Goal: Check status: Check status

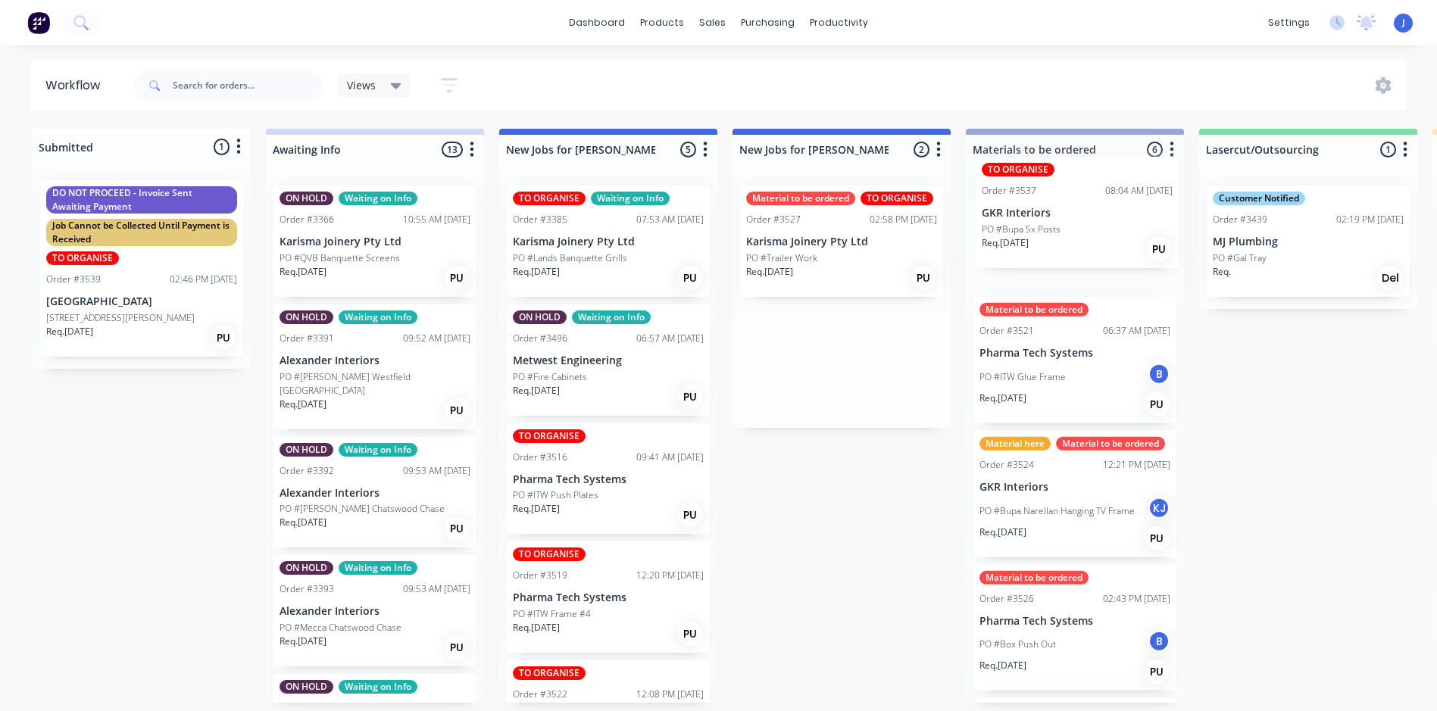
drag, startPoint x: 798, startPoint y: 382, endPoint x: 1038, endPoint y: 233, distance: 283.3
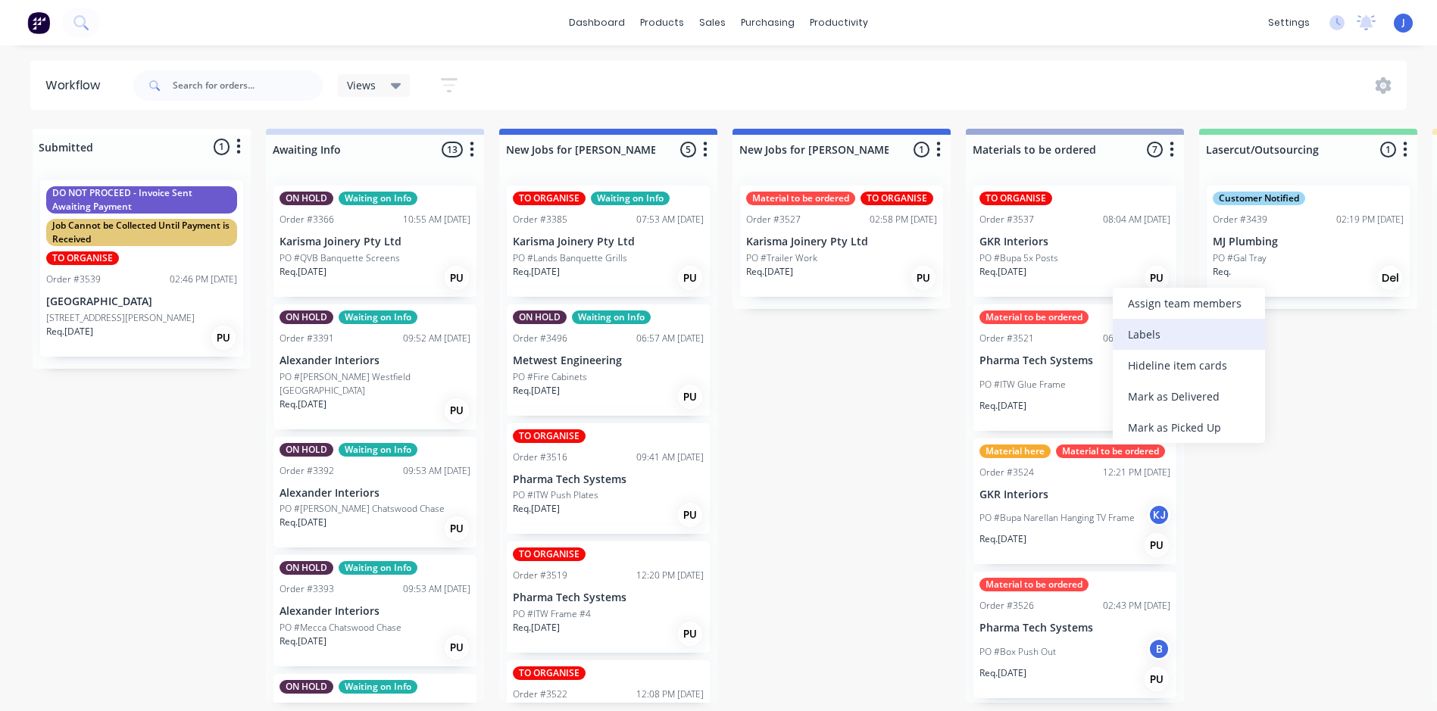
click at [1138, 329] on div "Labels" at bounding box center [1189, 334] width 152 height 31
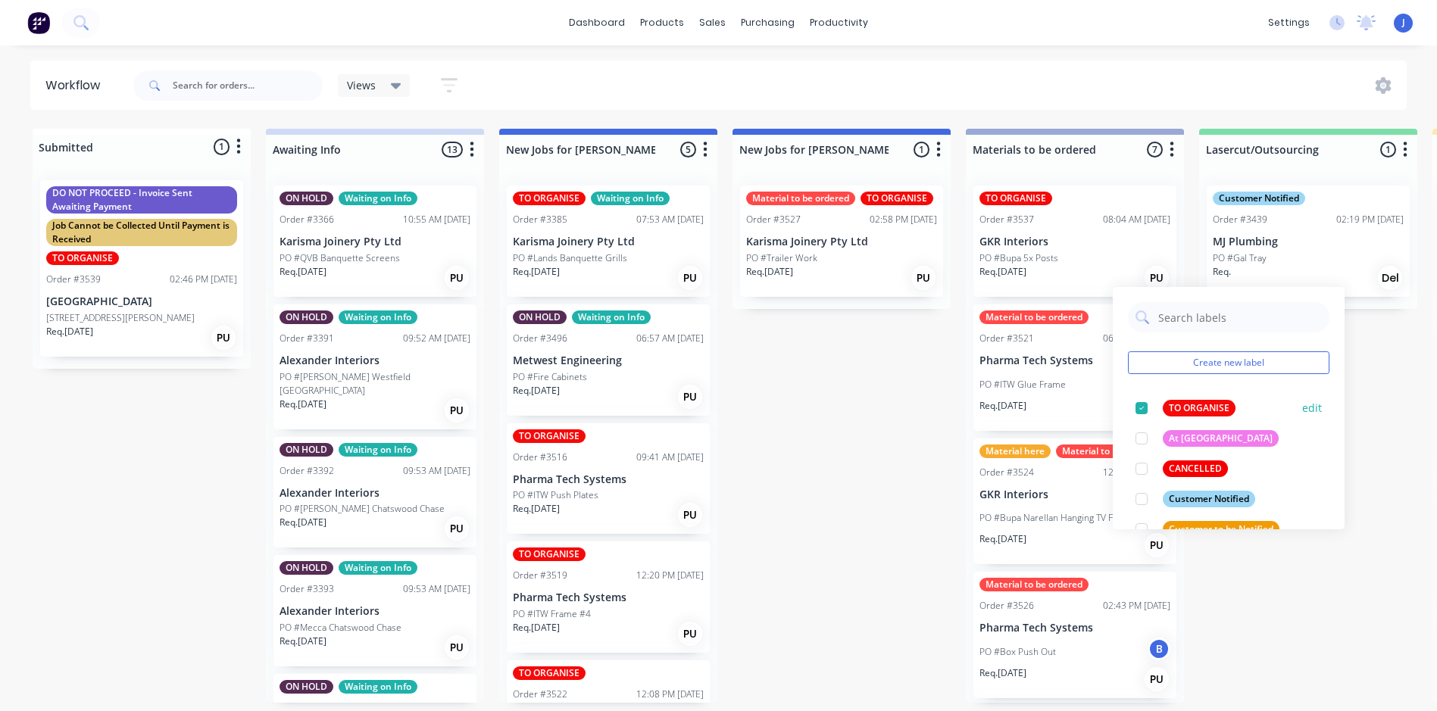
click at [1137, 403] on div at bounding box center [1141, 408] width 30 height 30
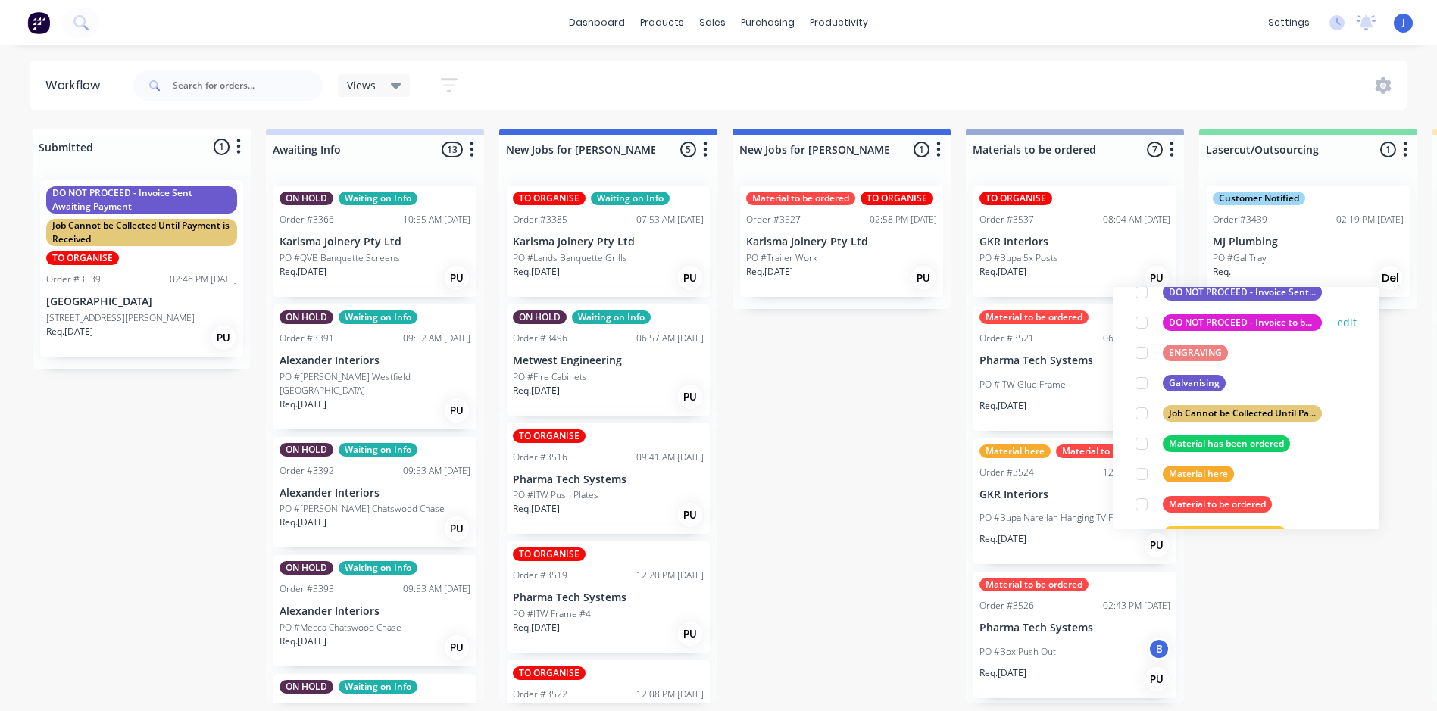
scroll to position [303, 0]
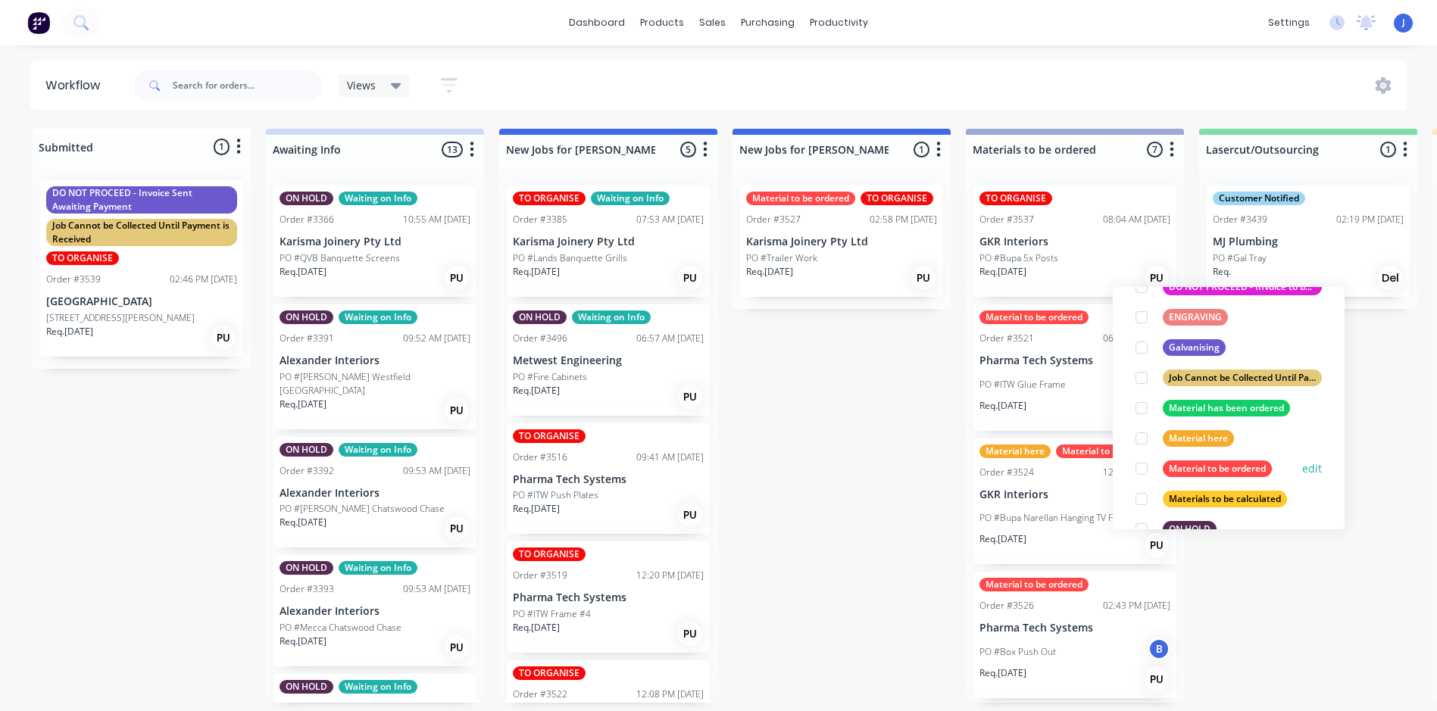
click at [1140, 465] on div at bounding box center [1141, 469] width 30 height 30
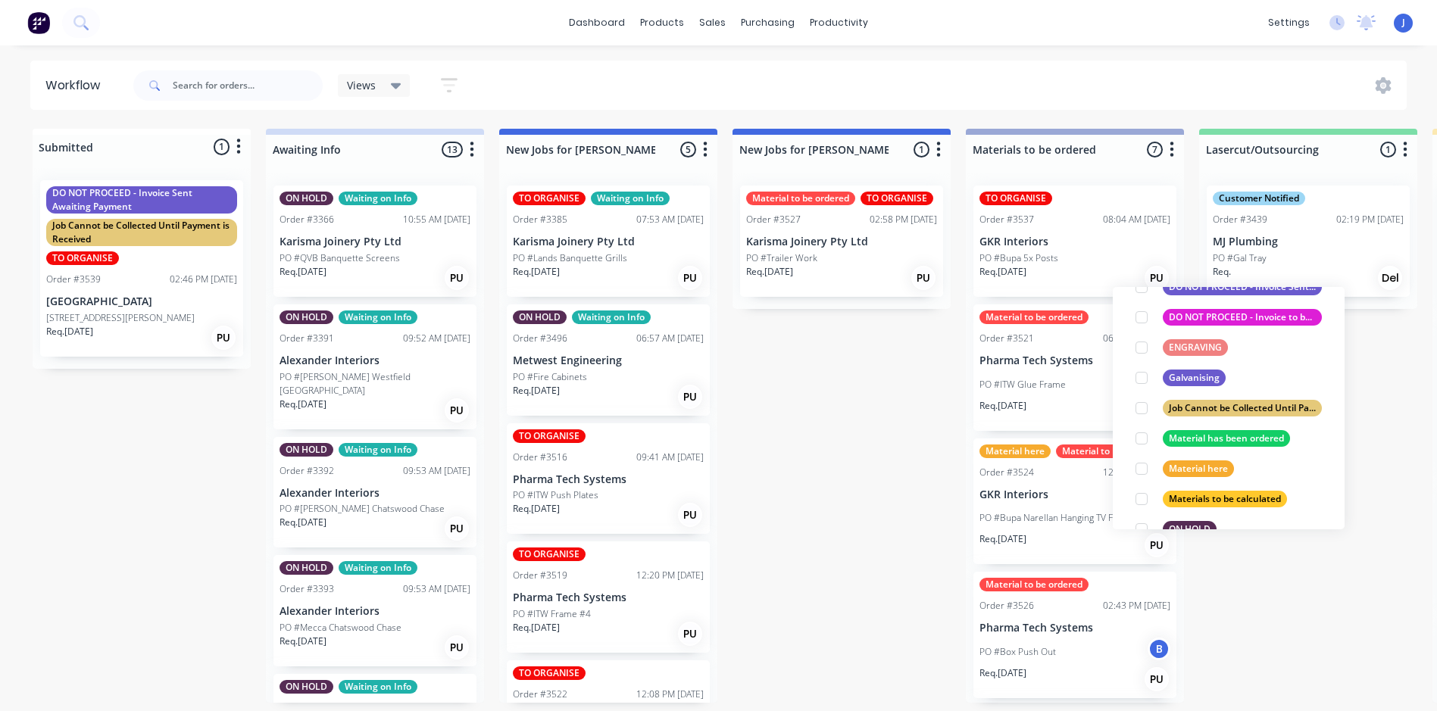
scroll to position [0, 0]
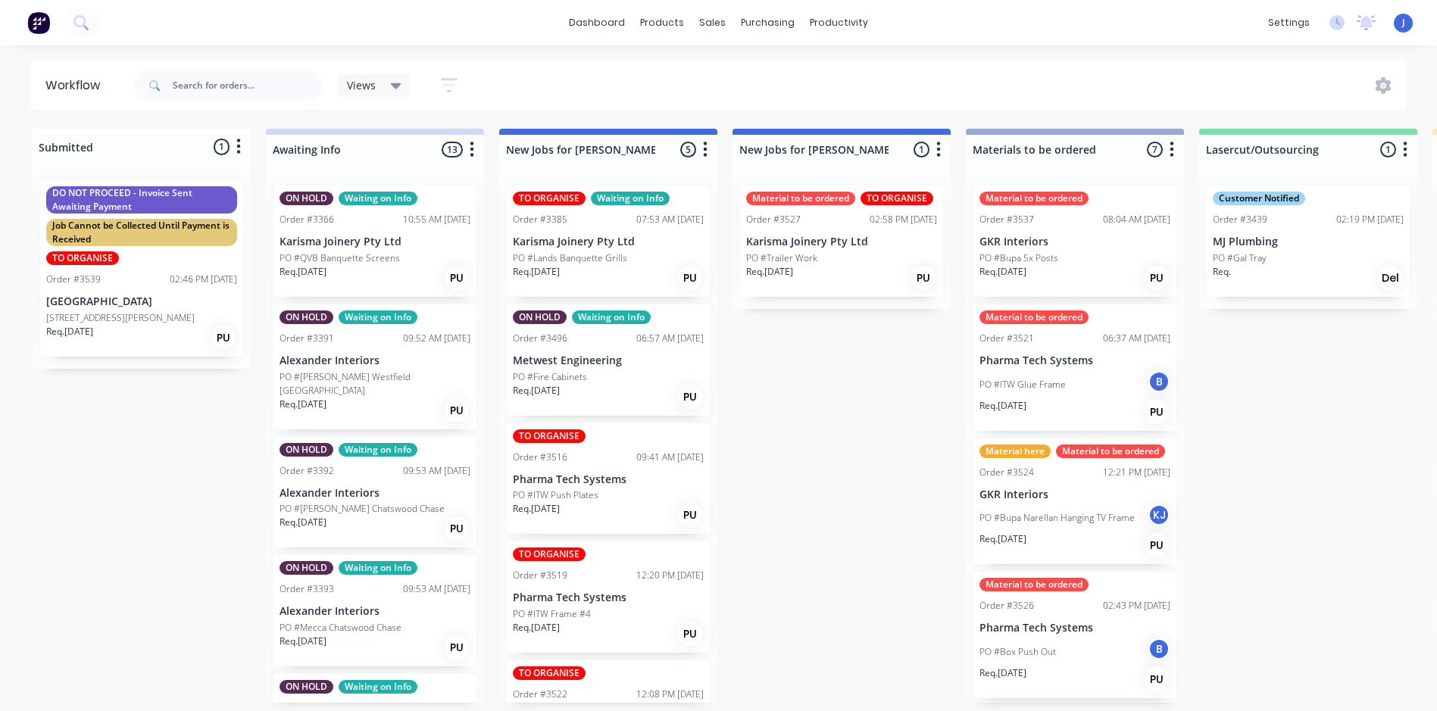
click at [1141, 272] on div "Assign team members" at bounding box center [1191, 271] width 152 height 31
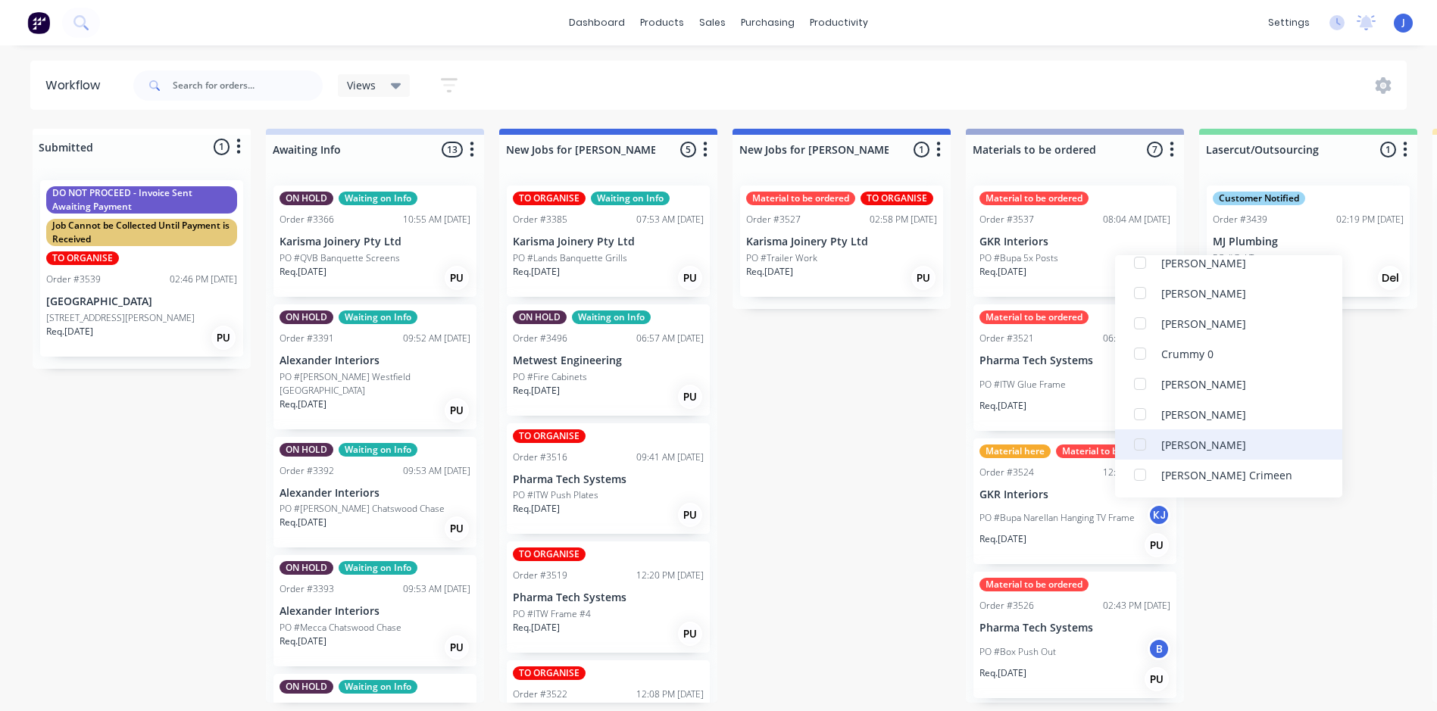
scroll to position [227, 0]
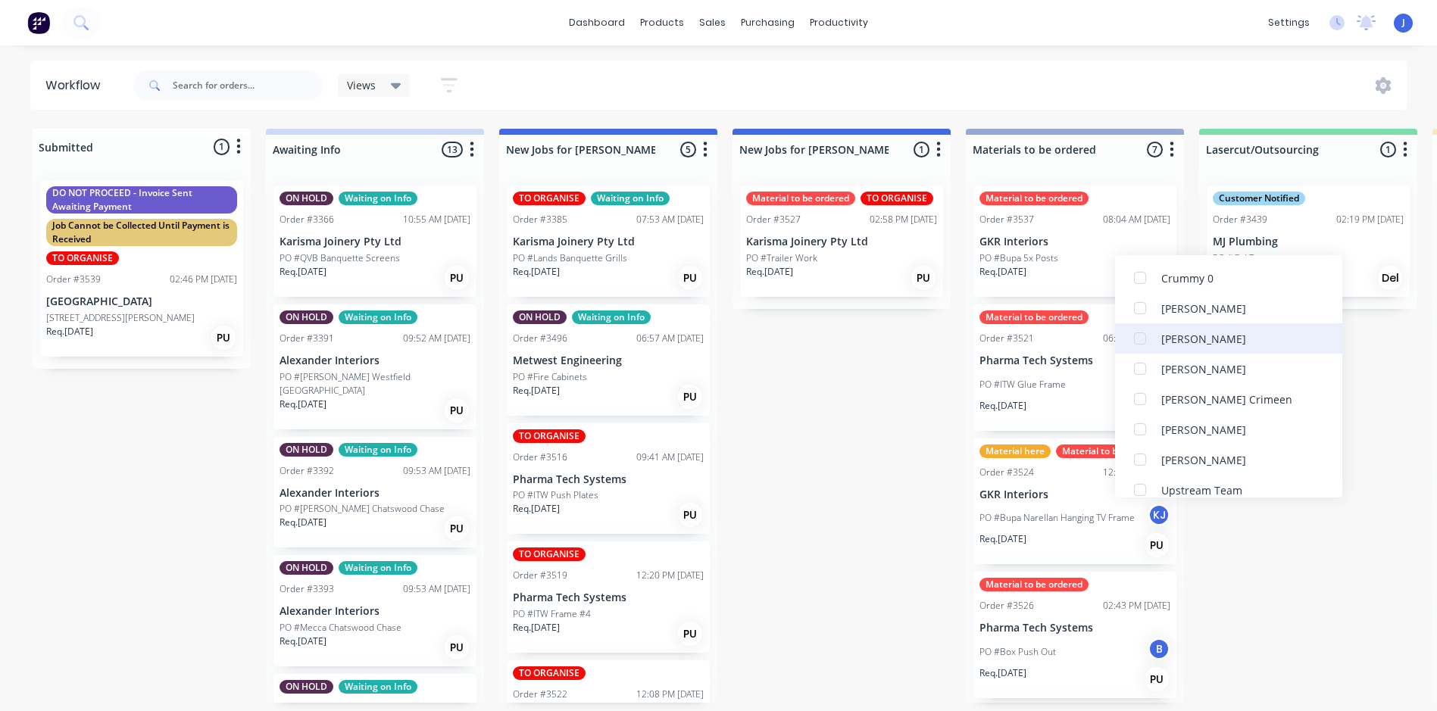
click at [1136, 338] on div at bounding box center [1140, 338] width 30 height 30
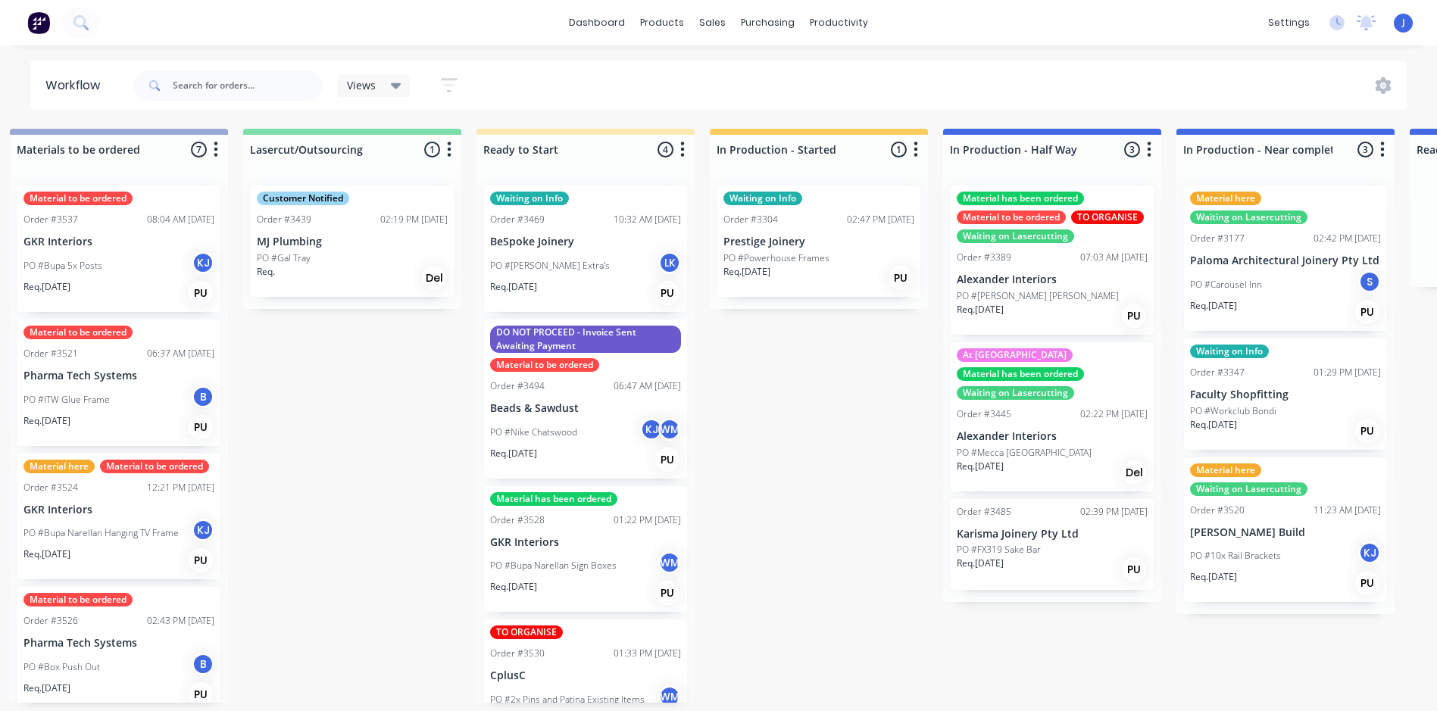
scroll to position [3, 958]
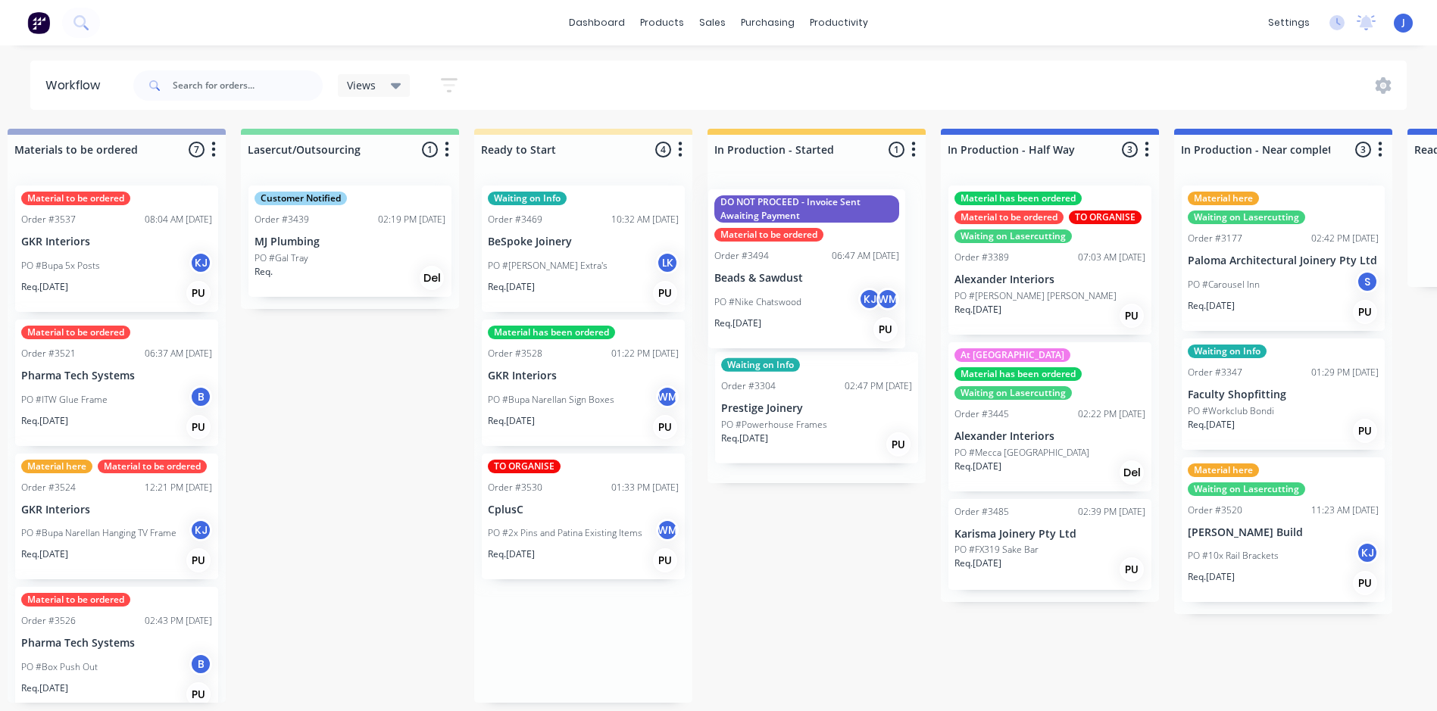
drag, startPoint x: 617, startPoint y: 457, endPoint x: 848, endPoint y: 328, distance: 265.5
click at [848, 328] on div "Submitted 1 Status colour #FFFFFF hex #FFFFFF Save Cancel Summaries Total order…" at bounding box center [1172, 416] width 4283 height 574
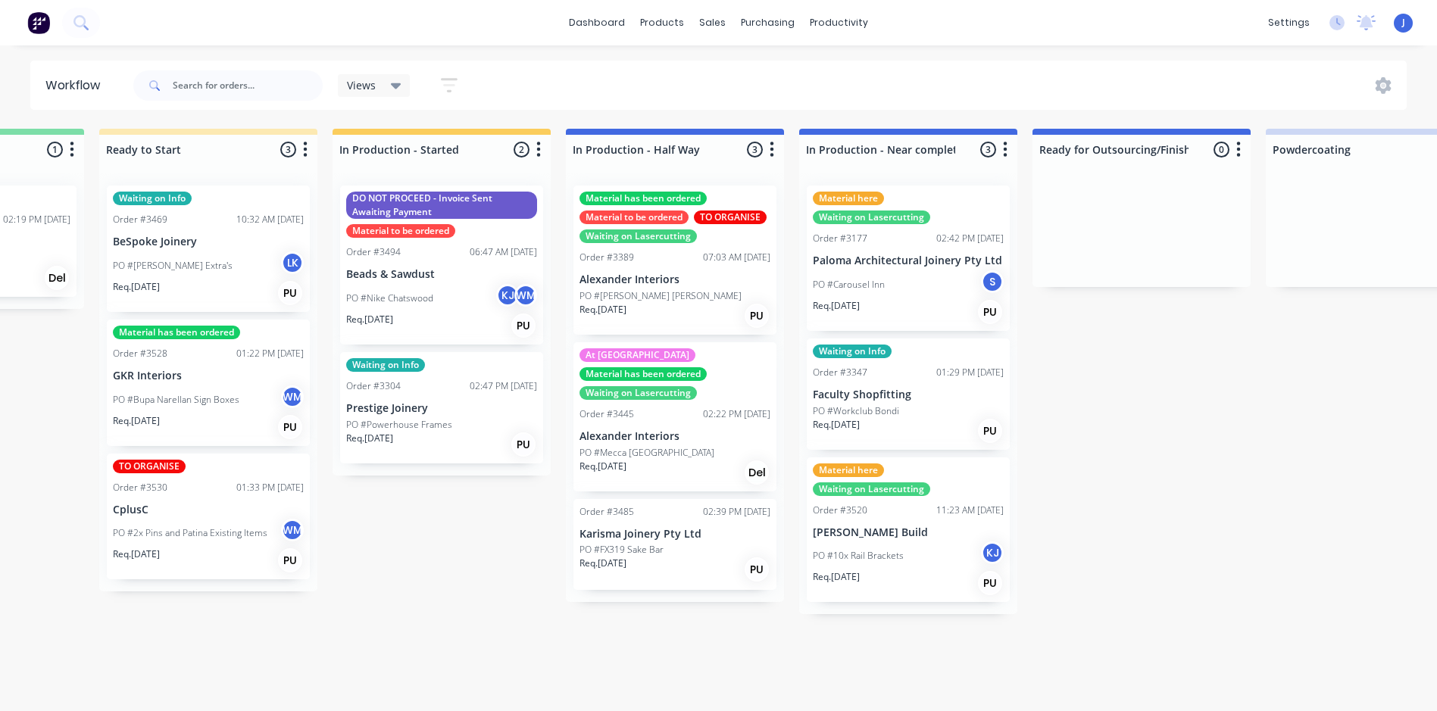
scroll to position [3, 1379]
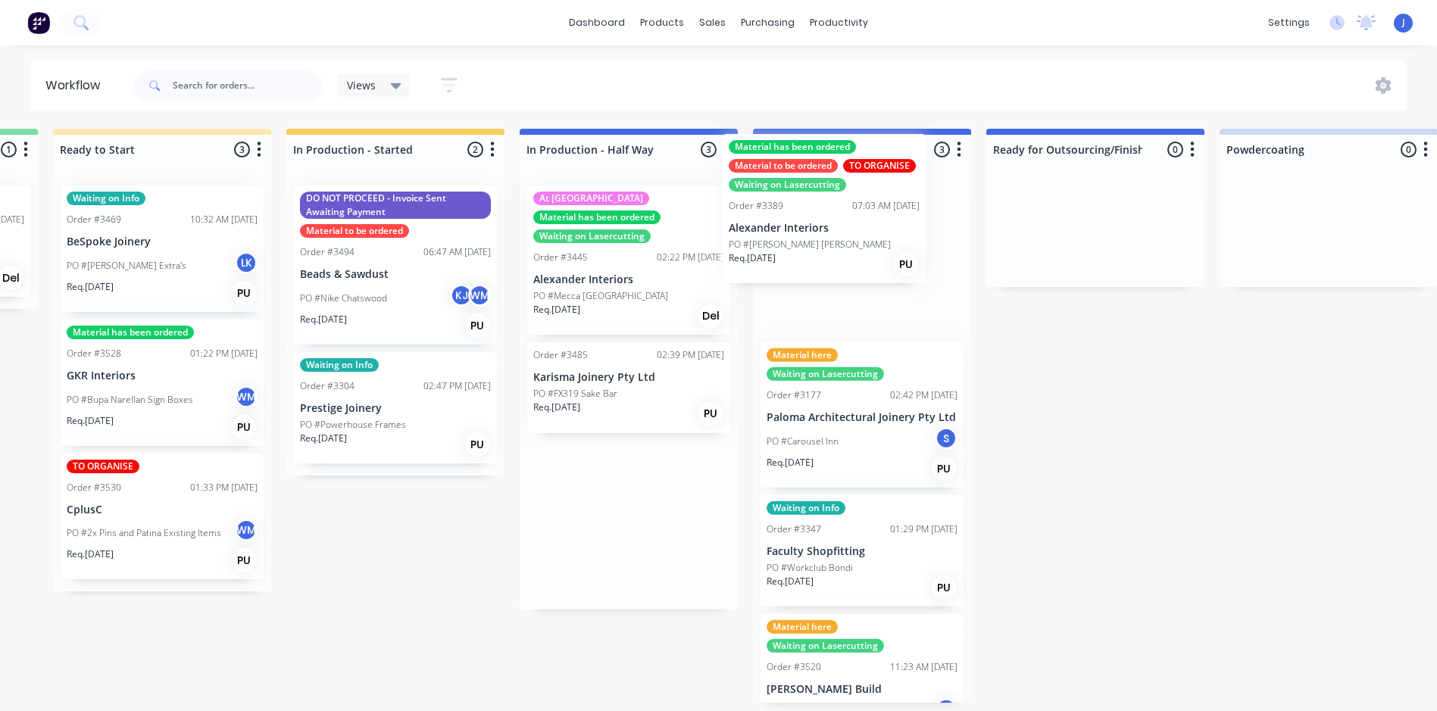
drag, startPoint x: 632, startPoint y: 280, endPoint x: 836, endPoint y: 227, distance: 210.5
click at [836, 227] on div "Submitted 1 Status colour #FFFFFF hex #FFFFFF Save Cancel Summaries Total order…" at bounding box center [750, 416] width 4283 height 574
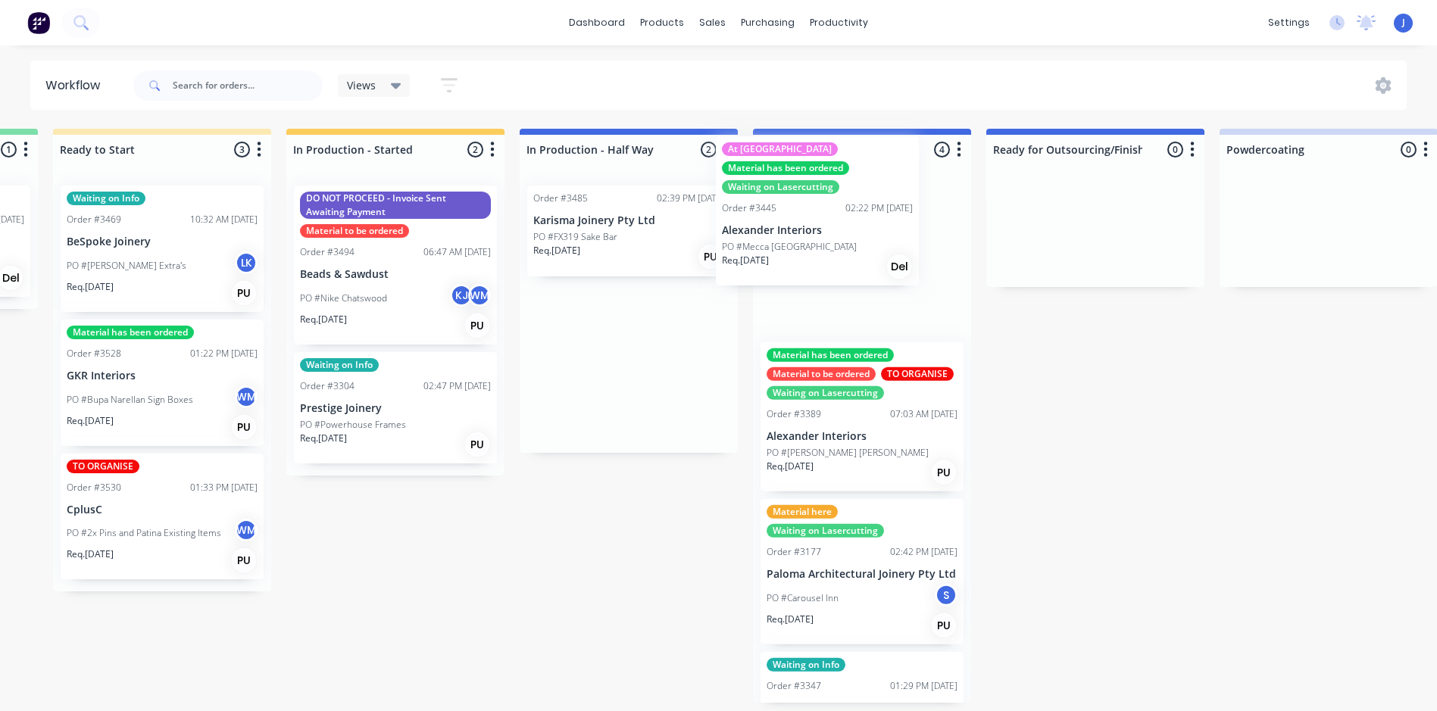
drag, startPoint x: 666, startPoint y: 292, endPoint x: 859, endPoint y: 245, distance: 198.9
click at [859, 245] on div "Submitted 1 Status colour #FFFFFF hex #FFFFFF Save Cancel Summaries Total order…" at bounding box center [750, 416] width 4283 height 574
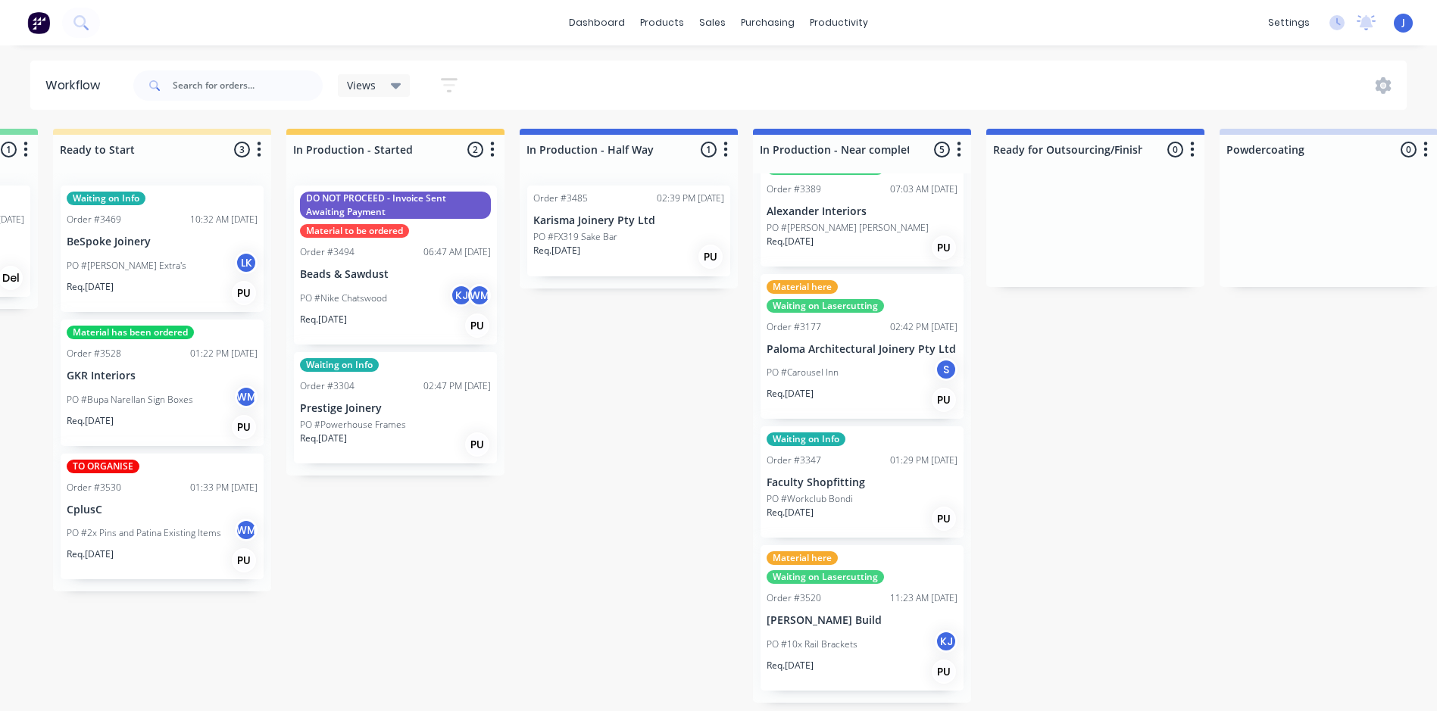
scroll to position [233, 0]
drag, startPoint x: 841, startPoint y: 710, endPoint x: 911, endPoint y: 717, distance: 69.9
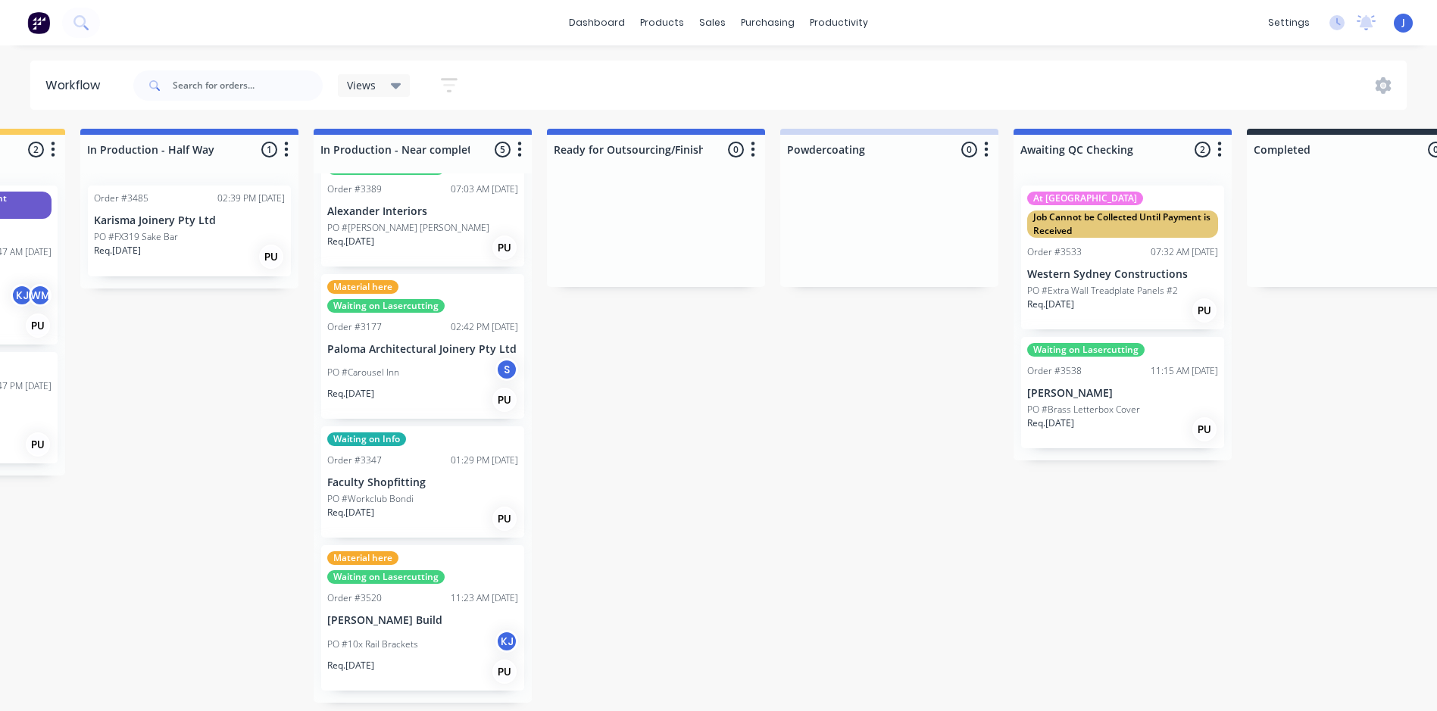
scroll to position [3, 1833]
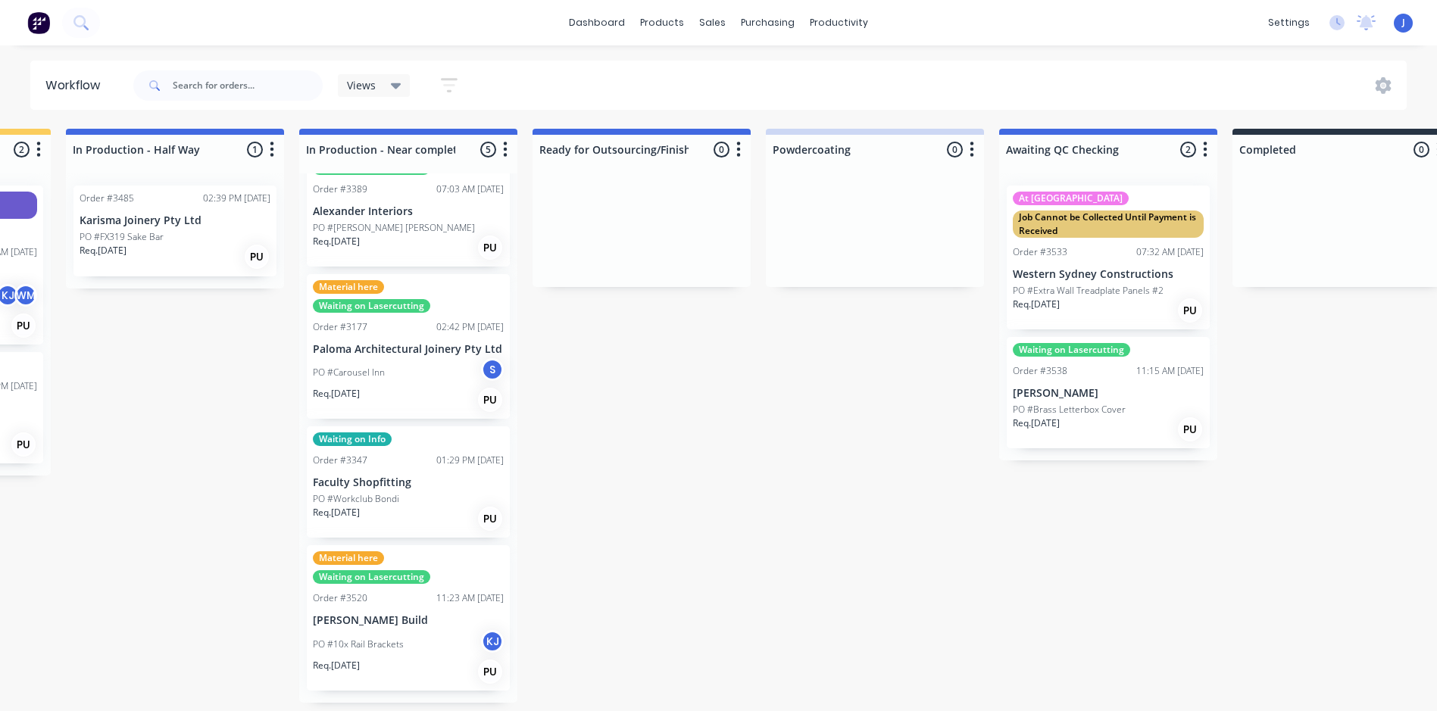
click at [948, 513] on div "Submitted 1 Status colour #FFFFFF hex #FFFFFF Save Cancel Summaries Total order…" at bounding box center [297, 416] width 4283 height 574
click at [826, 502] on div "Submitted 1 Status colour #FFFFFF hex #FFFFFF Save Cancel Summaries Total order…" at bounding box center [297, 416] width 4283 height 574
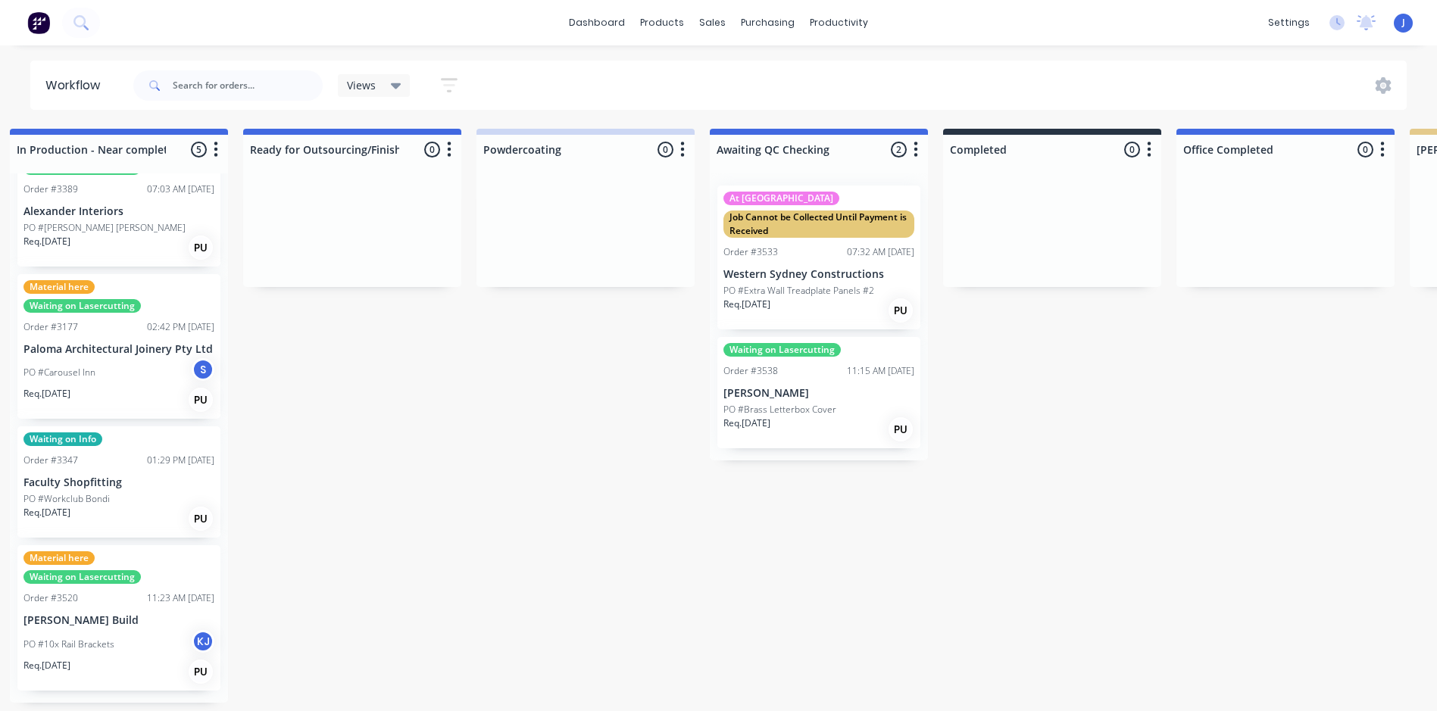
scroll to position [3, 2316]
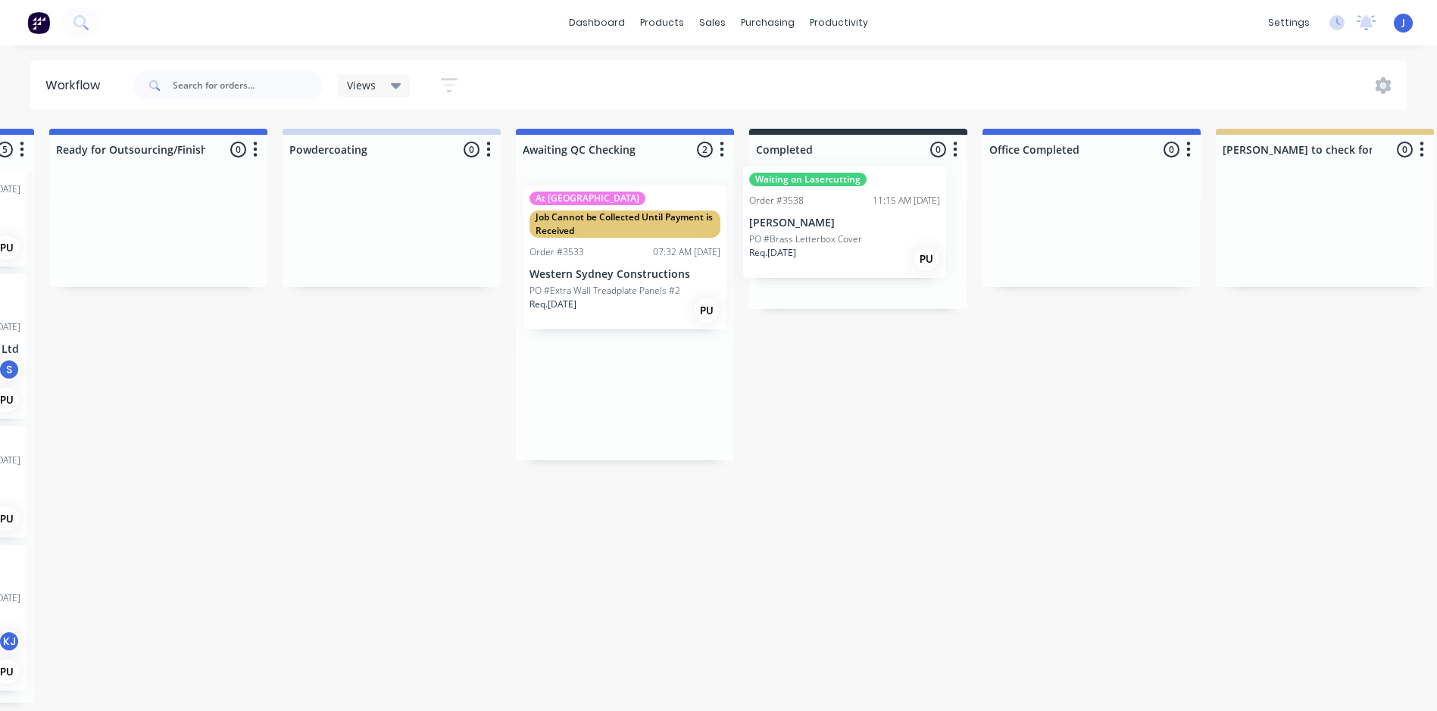
drag, startPoint x: 627, startPoint y: 398, endPoint x: 845, endPoint y: 224, distance: 278.7
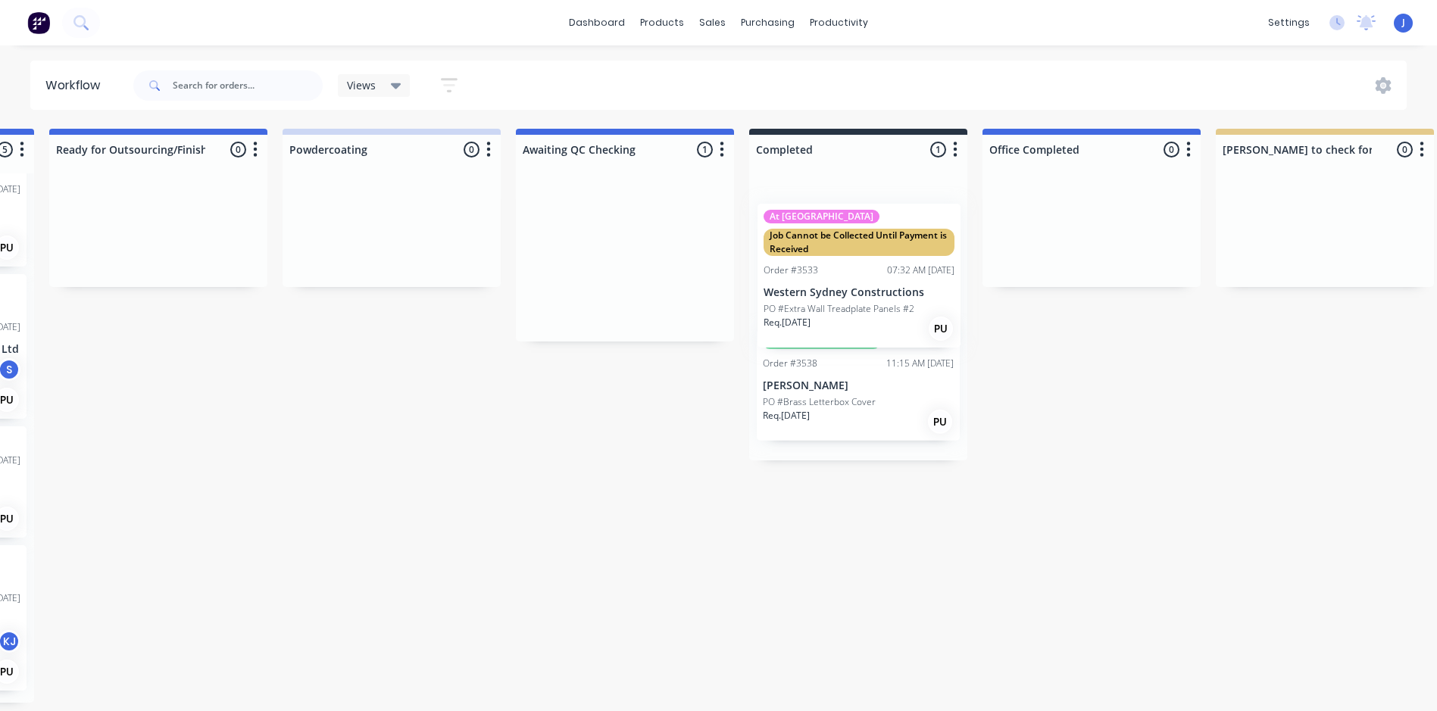
drag, startPoint x: 641, startPoint y: 236, endPoint x: 875, endPoint y: 233, distance: 234.1
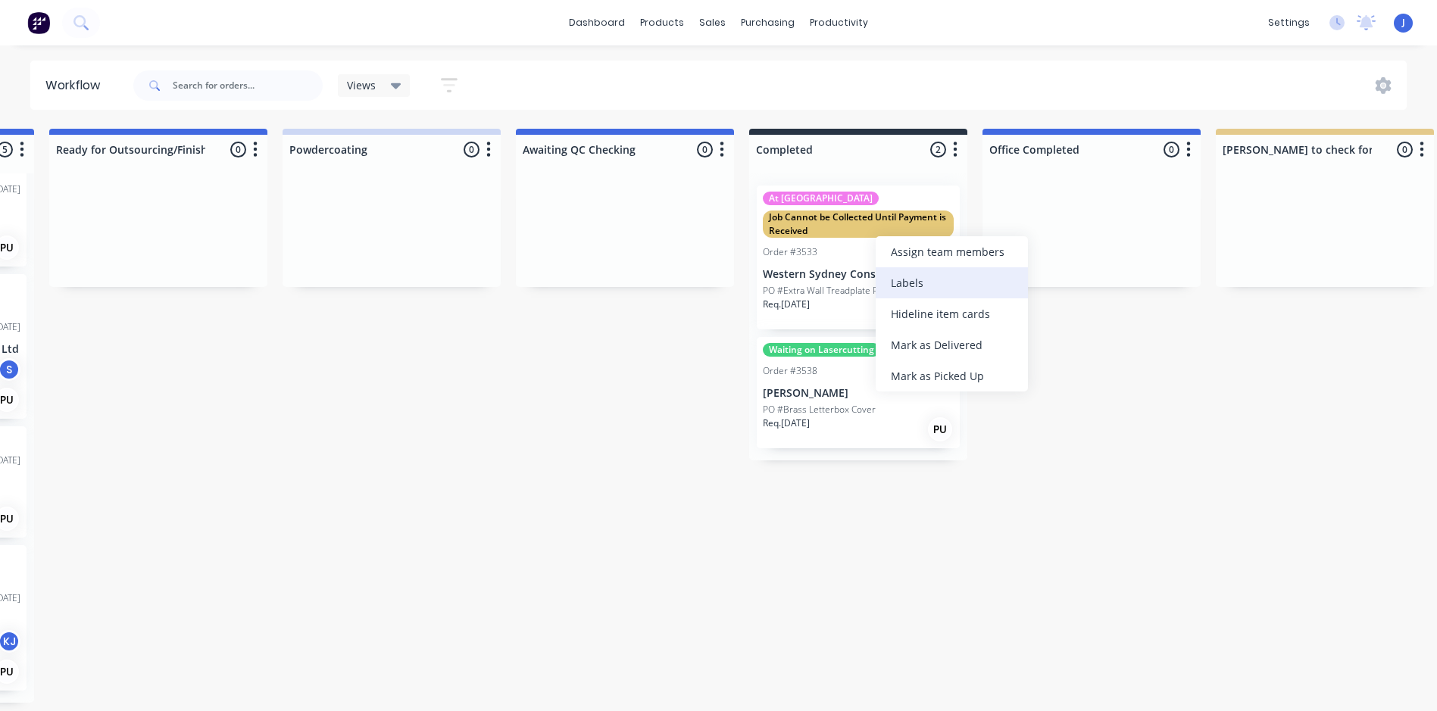
click at [901, 280] on div "Labels" at bounding box center [952, 282] width 152 height 31
click at [872, 272] on p "Western Sydney Constructions" at bounding box center [858, 274] width 191 height 13
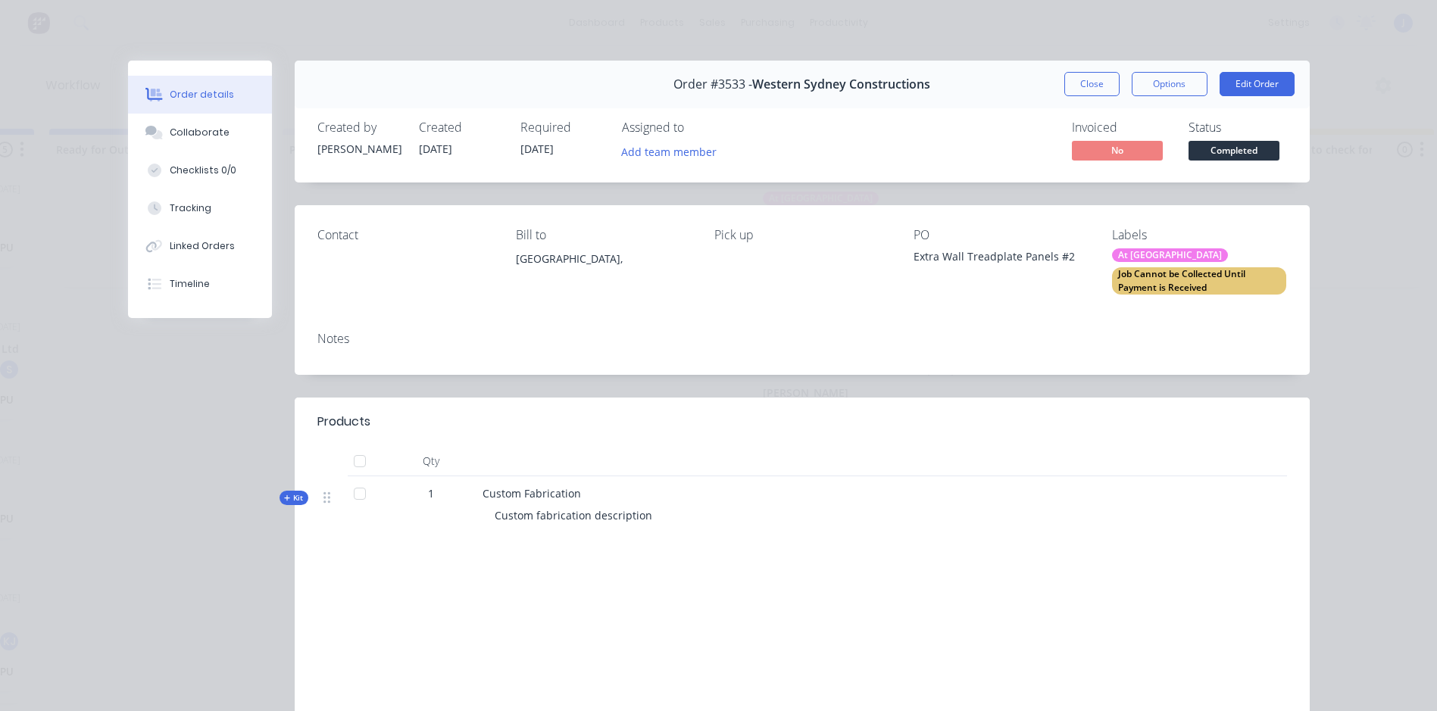
click at [1204, 274] on div "Job Cannot be Collected Until Payment is Received" at bounding box center [1199, 280] width 174 height 27
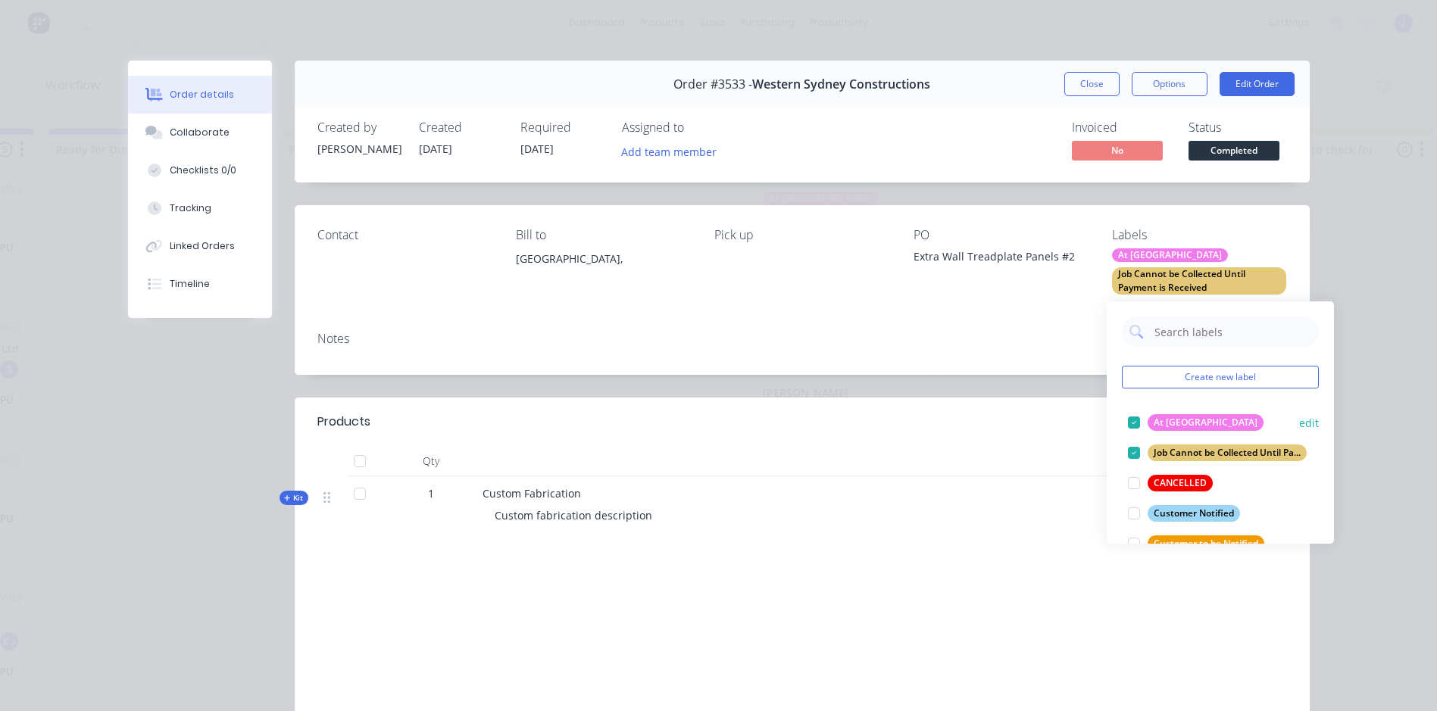
click at [1134, 417] on div at bounding box center [1134, 422] width 30 height 30
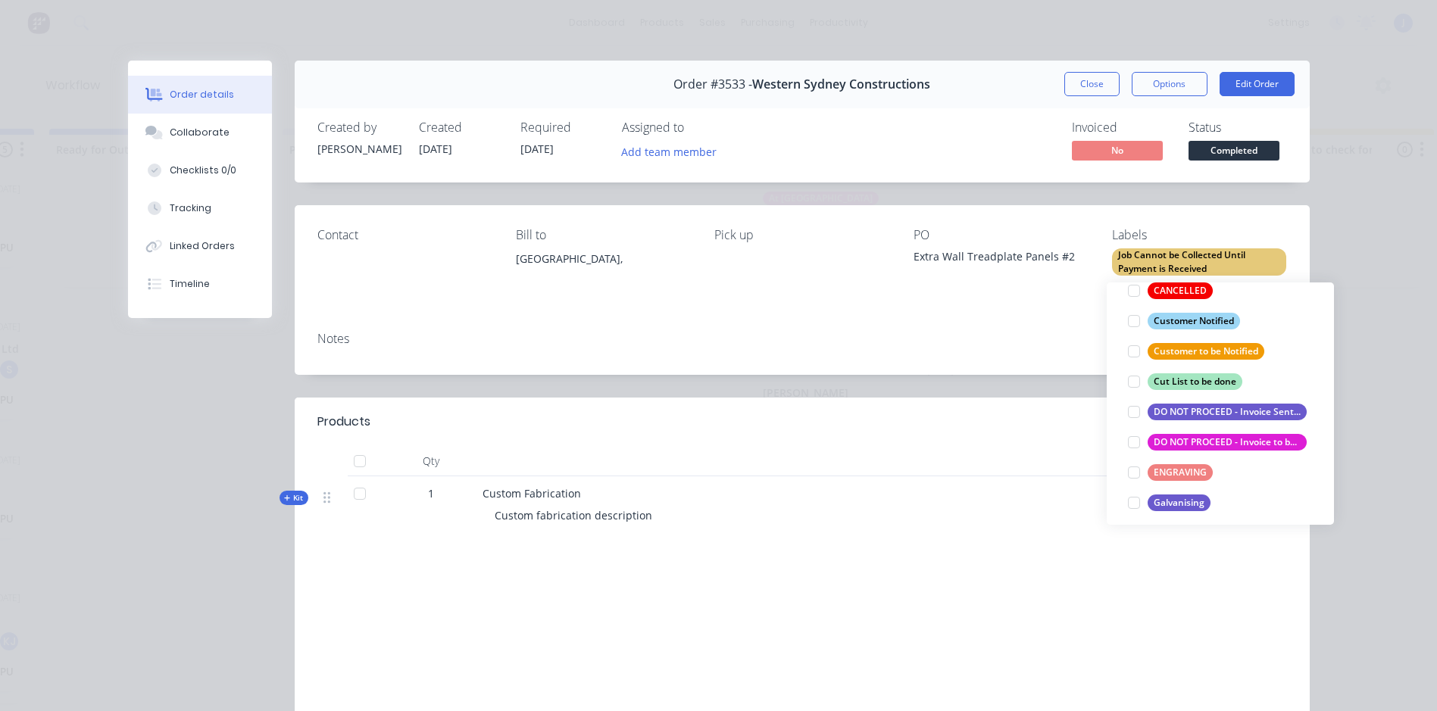
scroll to position [76, 0]
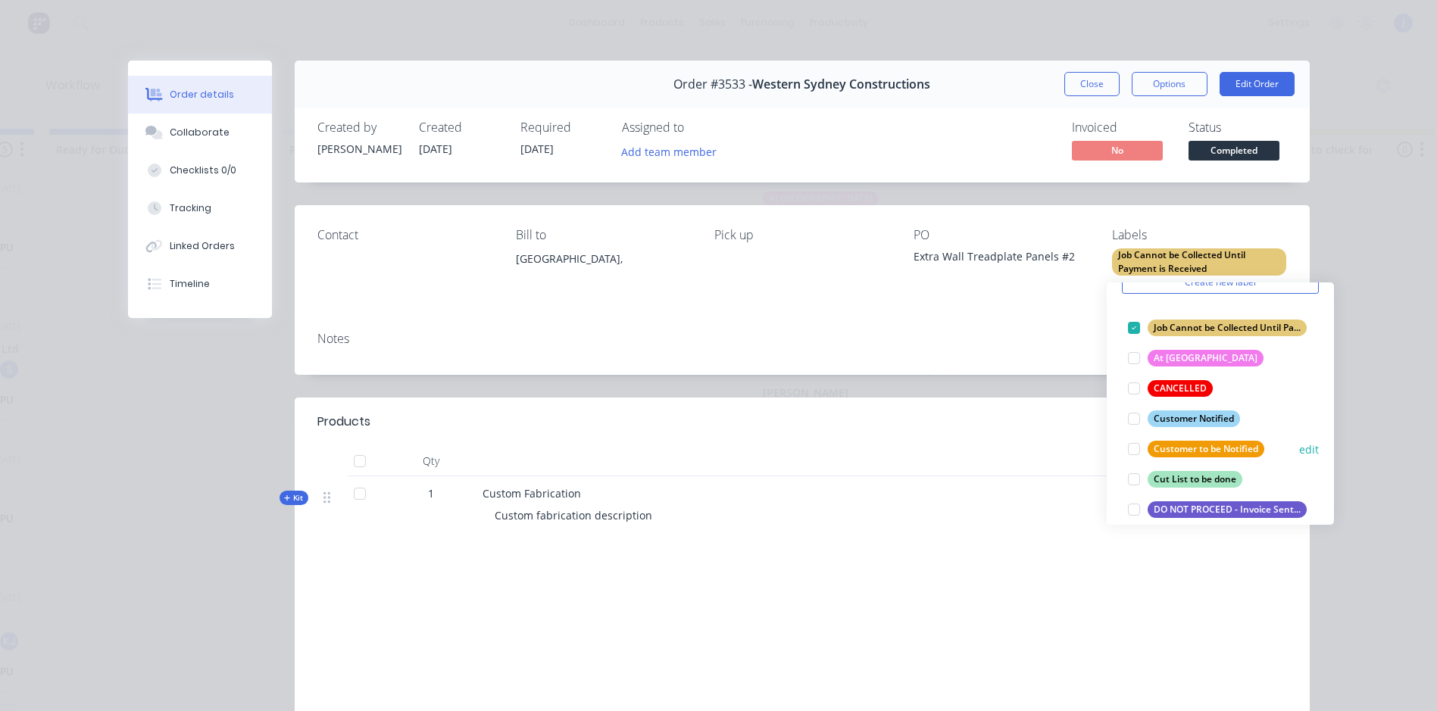
click at [1132, 442] on div at bounding box center [1134, 449] width 30 height 30
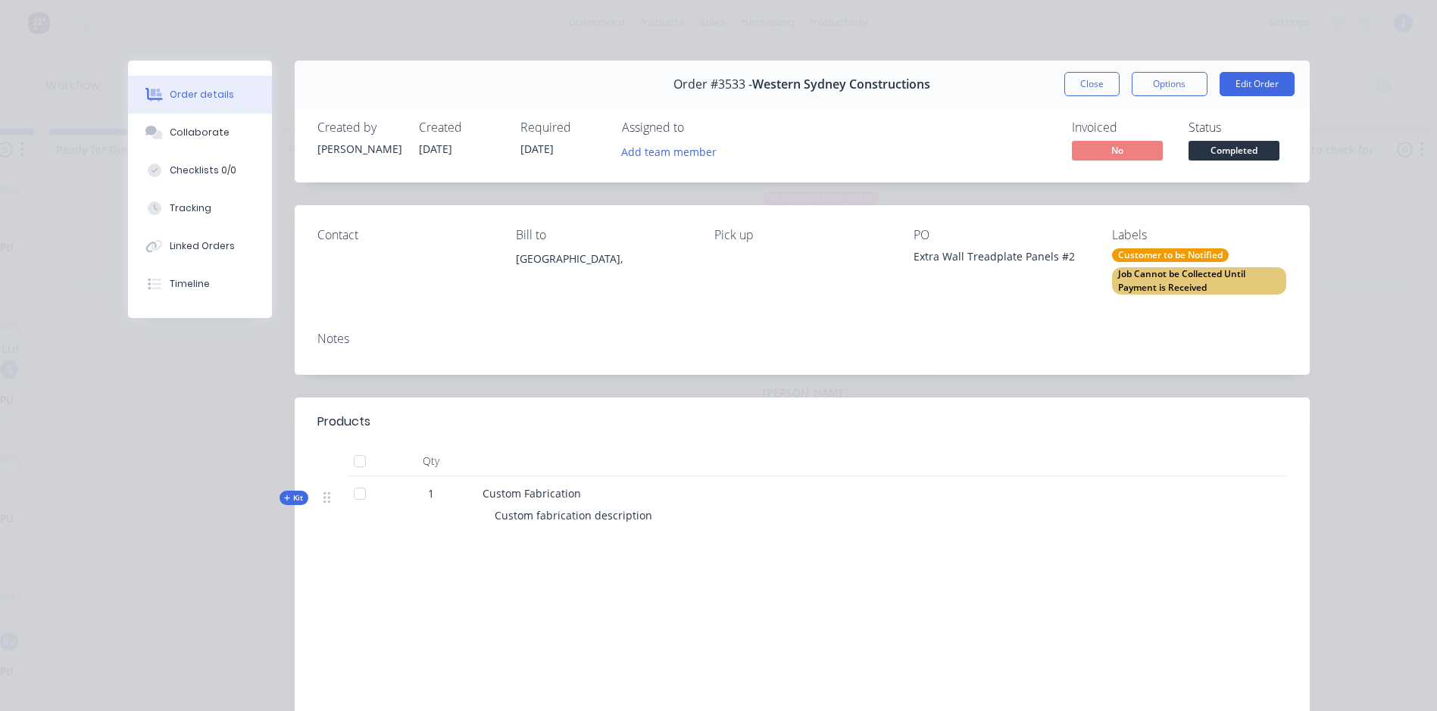
click at [1357, 532] on div "Order details Collaborate Checklists 0/0 Tracking Linked Orders Timeline Order …" at bounding box center [718, 355] width 1437 height 711
click at [1082, 75] on button "Close" at bounding box center [1091, 84] width 55 height 24
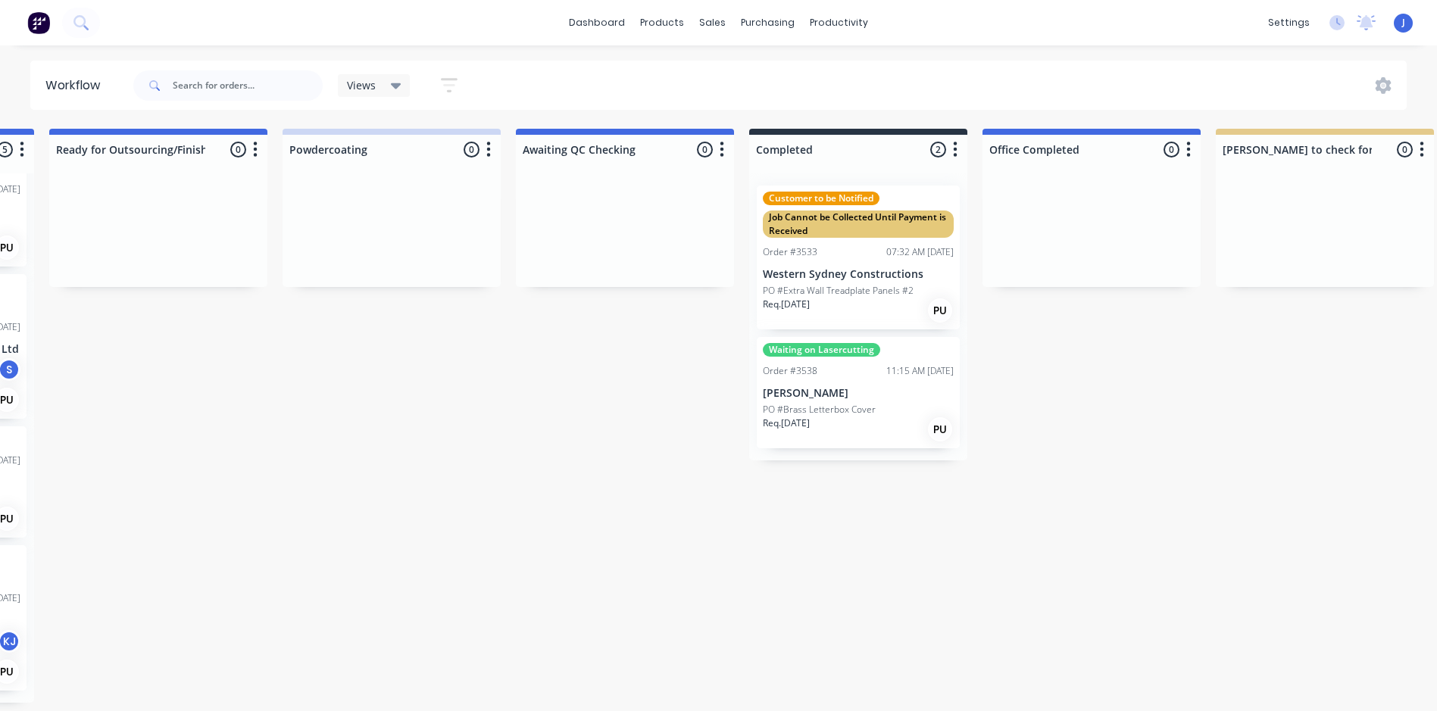
click at [860, 403] on p "PO #Brass Letterbox Cover" at bounding box center [819, 410] width 113 height 14
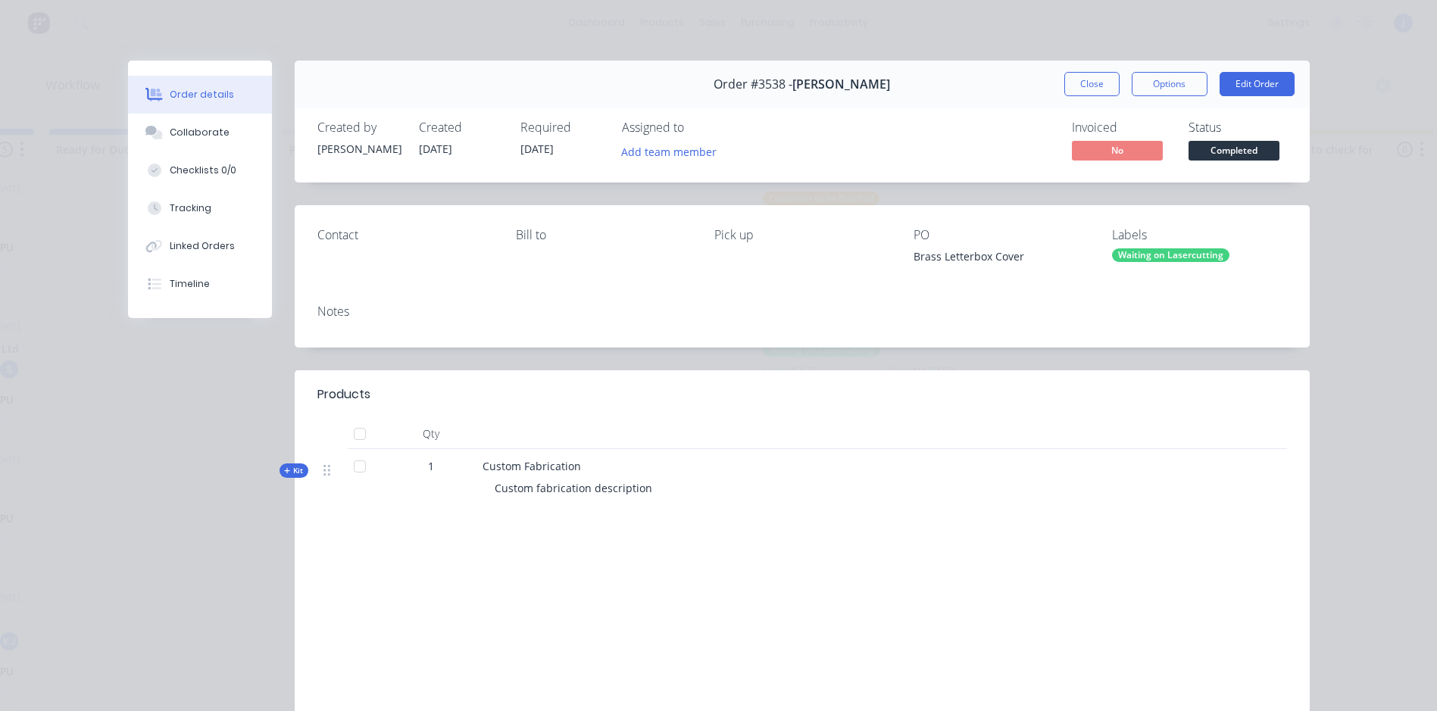
click at [1138, 250] on div "Waiting on Lasercutting" at bounding box center [1170, 255] width 117 height 14
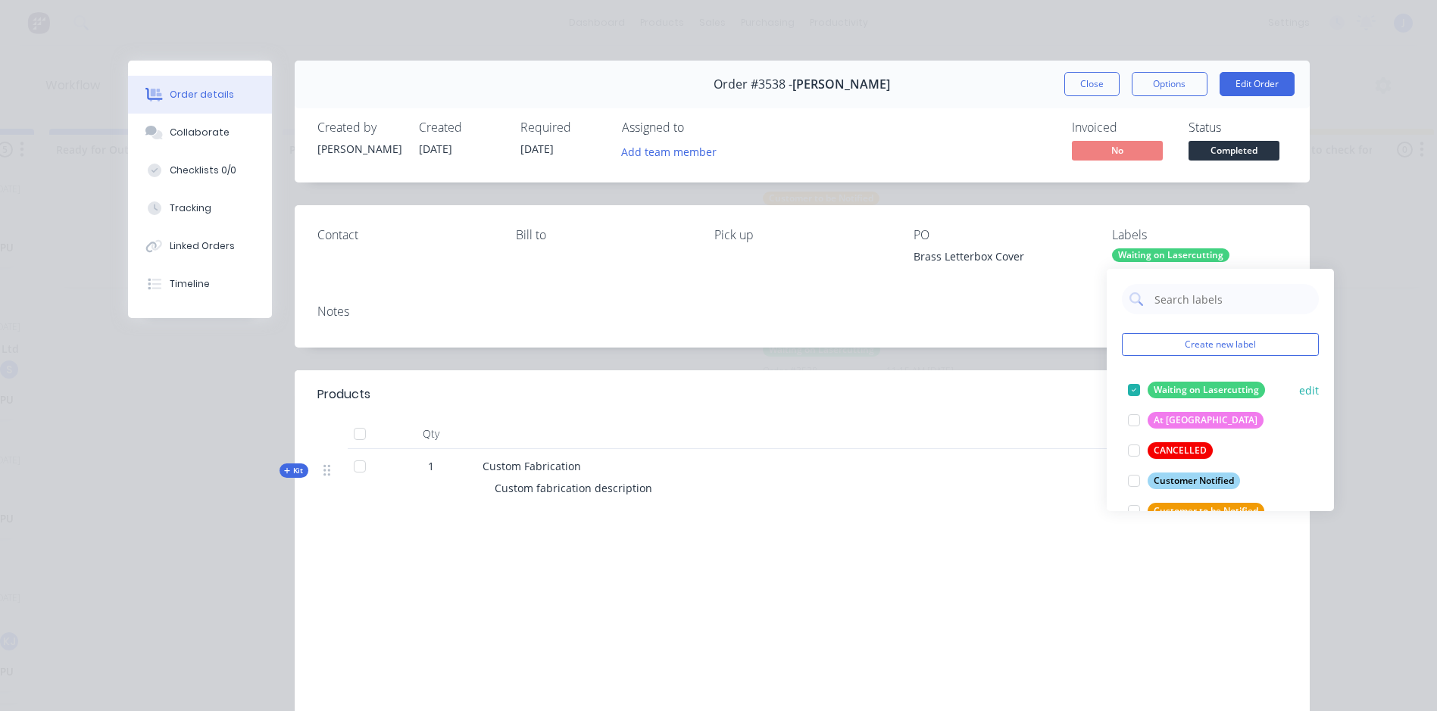
click at [1134, 388] on div at bounding box center [1134, 390] width 30 height 30
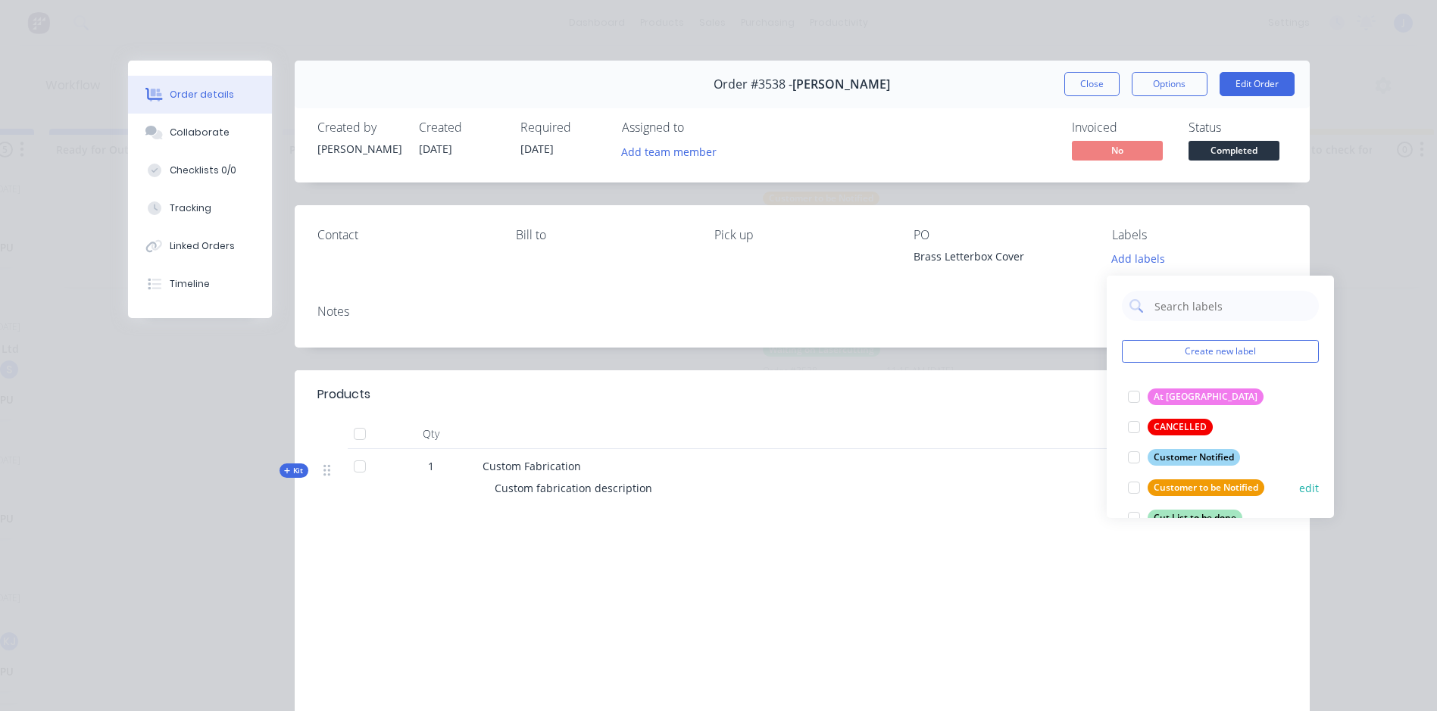
click at [1132, 483] on div at bounding box center [1134, 488] width 30 height 30
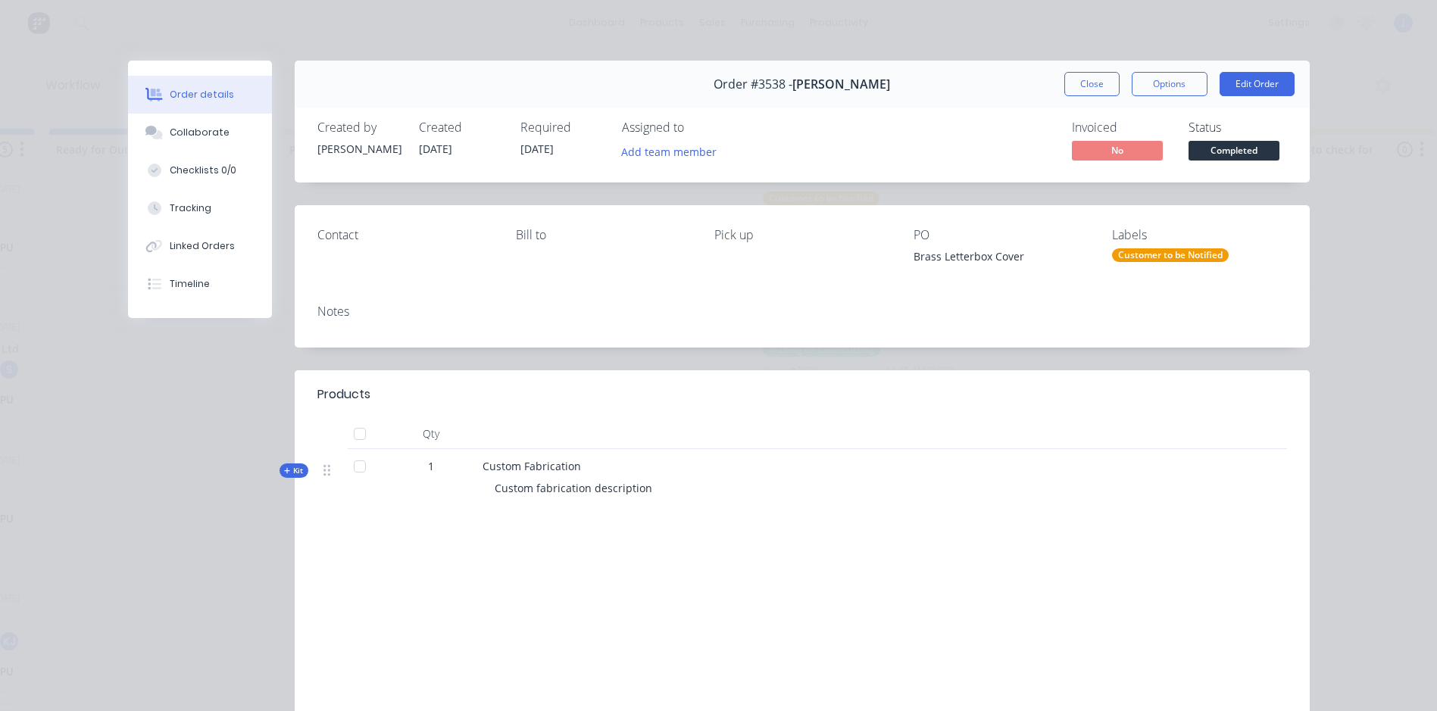
click at [1339, 298] on div "Order details Collaborate Checklists 0/0 Tracking Linked Orders Timeline Order …" at bounding box center [718, 355] width 1437 height 711
click at [1082, 80] on button "Close" at bounding box center [1091, 84] width 55 height 24
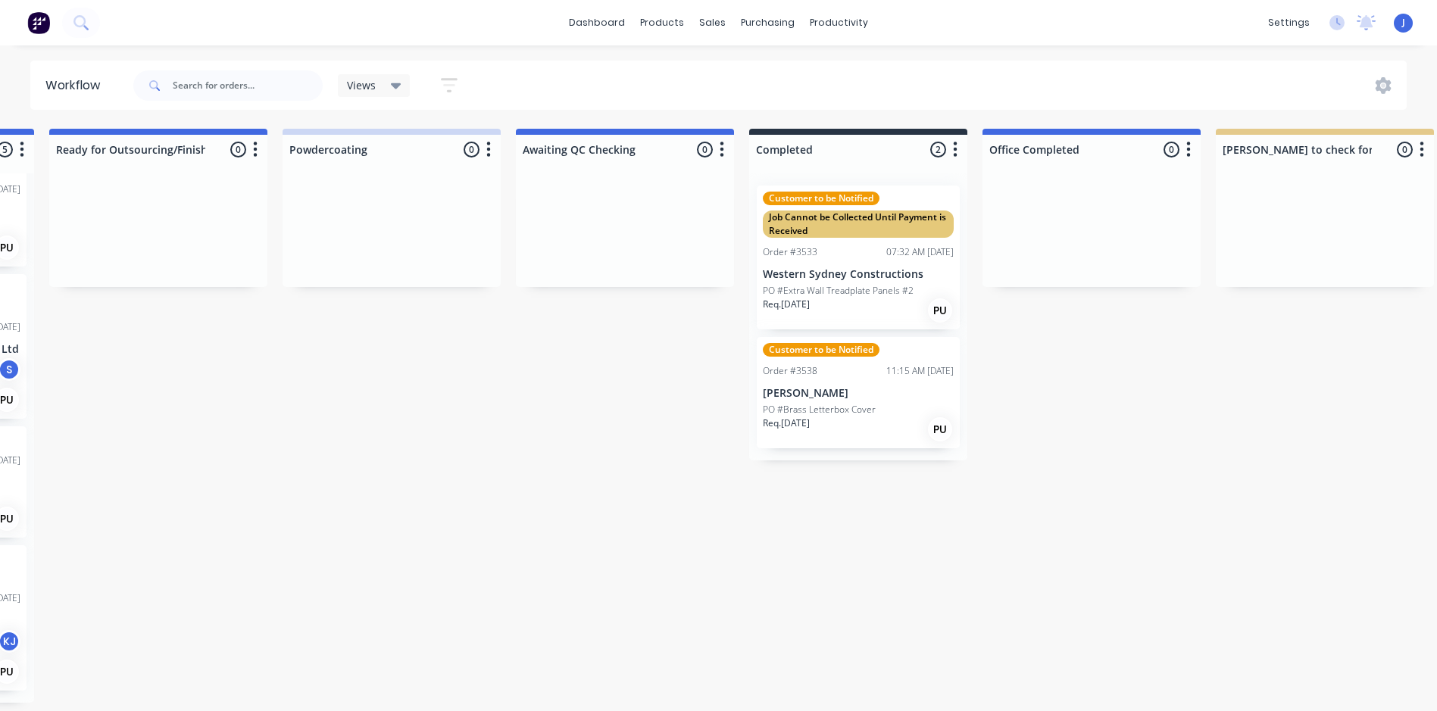
drag, startPoint x: 907, startPoint y: 707, endPoint x: 882, endPoint y: 709, distance: 25.1
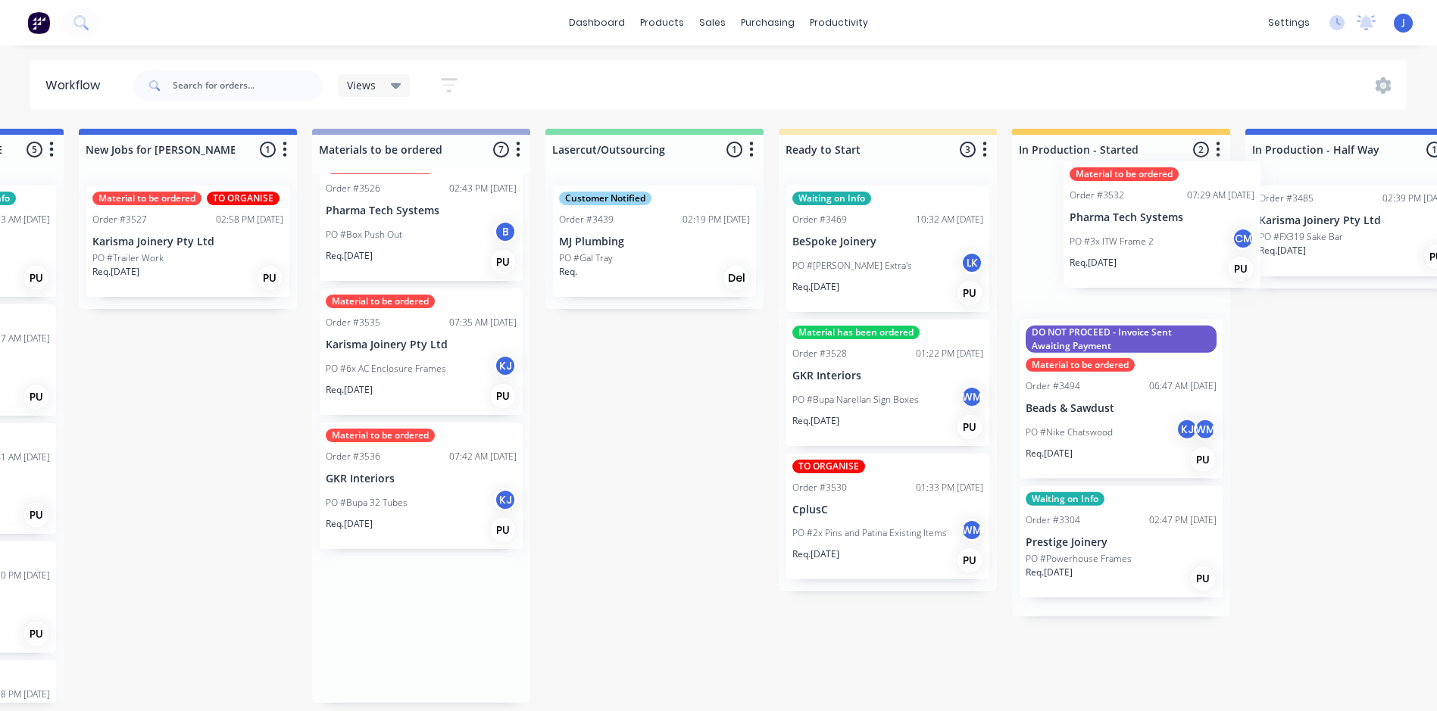
scroll to position [3, 672]
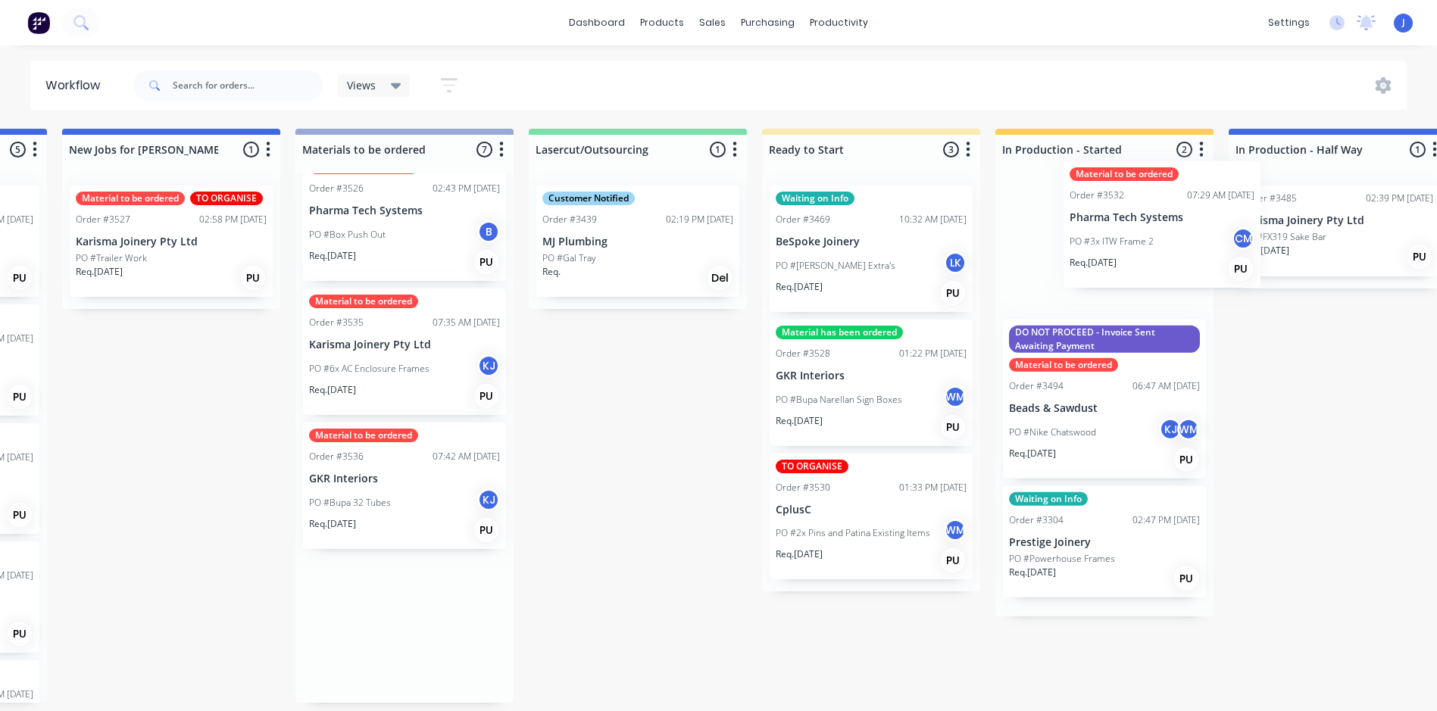
drag, startPoint x: 375, startPoint y: 346, endPoint x: 1102, endPoint y: 205, distance: 740.8
click at [1102, 205] on div "Submitted 1 Status colour #FFFFFF hex #FFFFFF Save Cancel Summaries Total order…" at bounding box center [1459, 416] width 4283 height 574
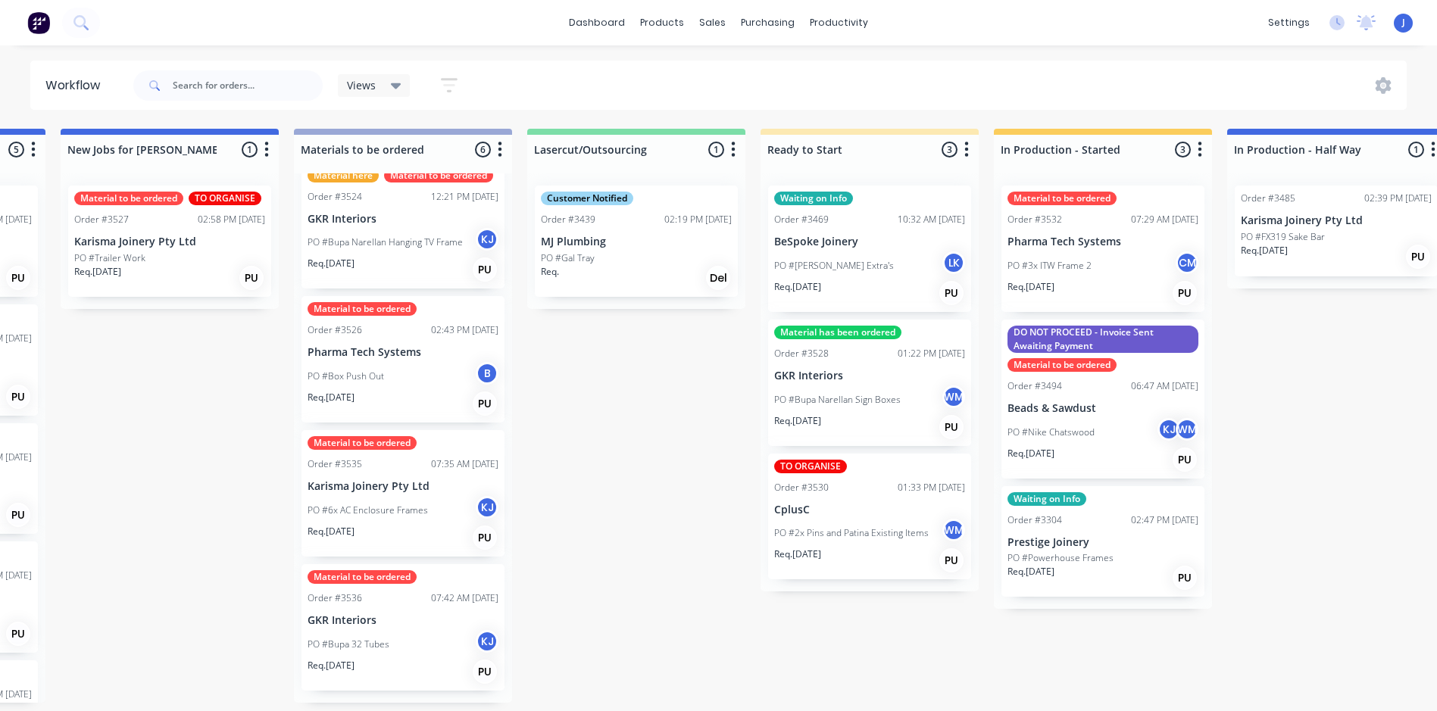
scroll to position [298, 0]
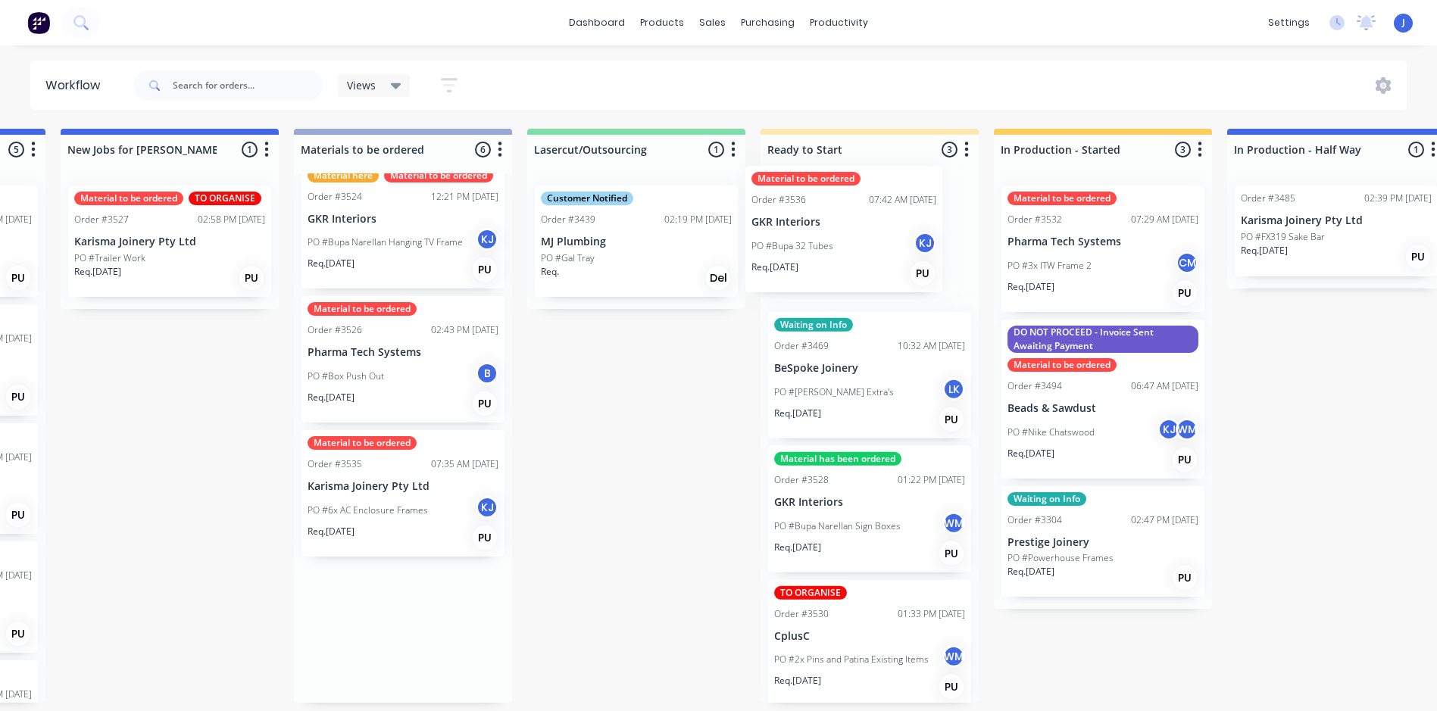
drag, startPoint x: 409, startPoint y: 601, endPoint x: 823, endPoint y: 232, distance: 554.7
click at [823, 232] on div "Submitted 1 Status colour #FFFFFF hex #FFFFFF Save Cancel Summaries Total order…" at bounding box center [1458, 416] width 4283 height 574
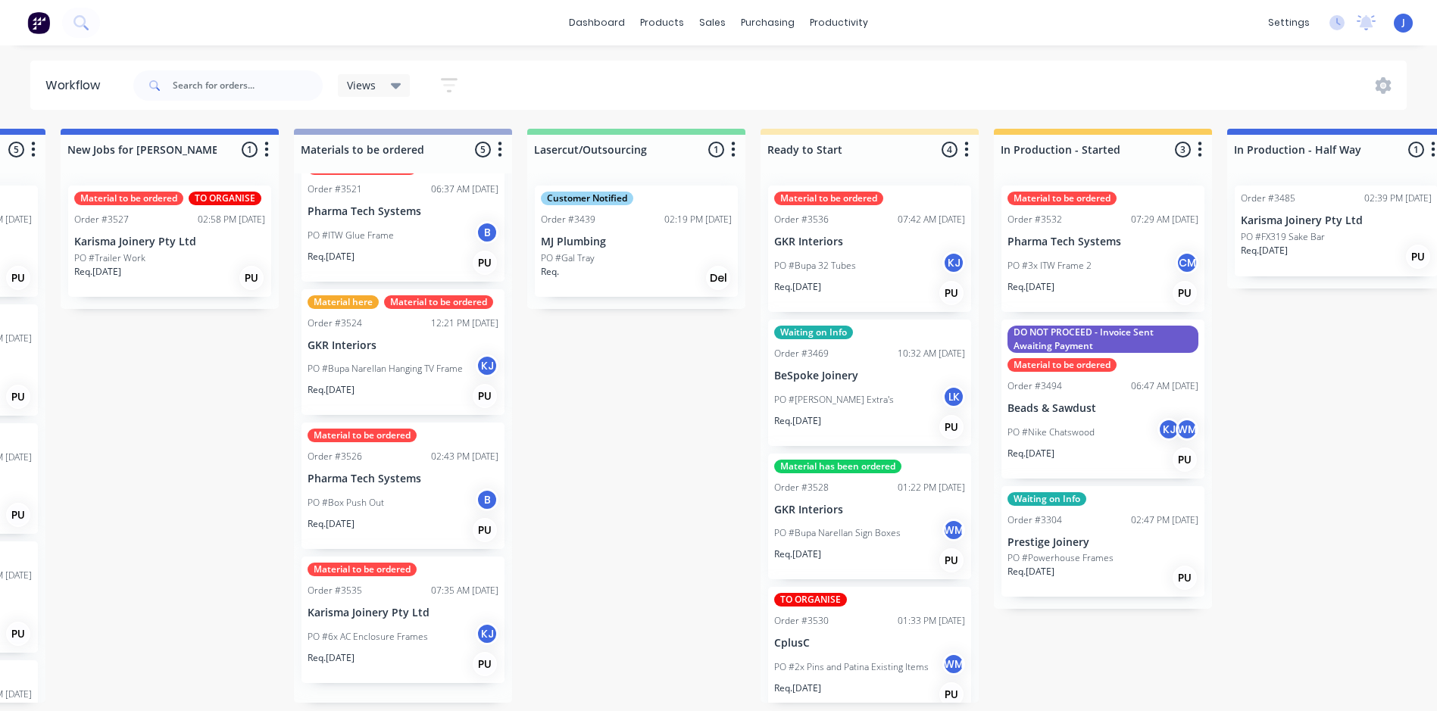
scroll to position [164, 0]
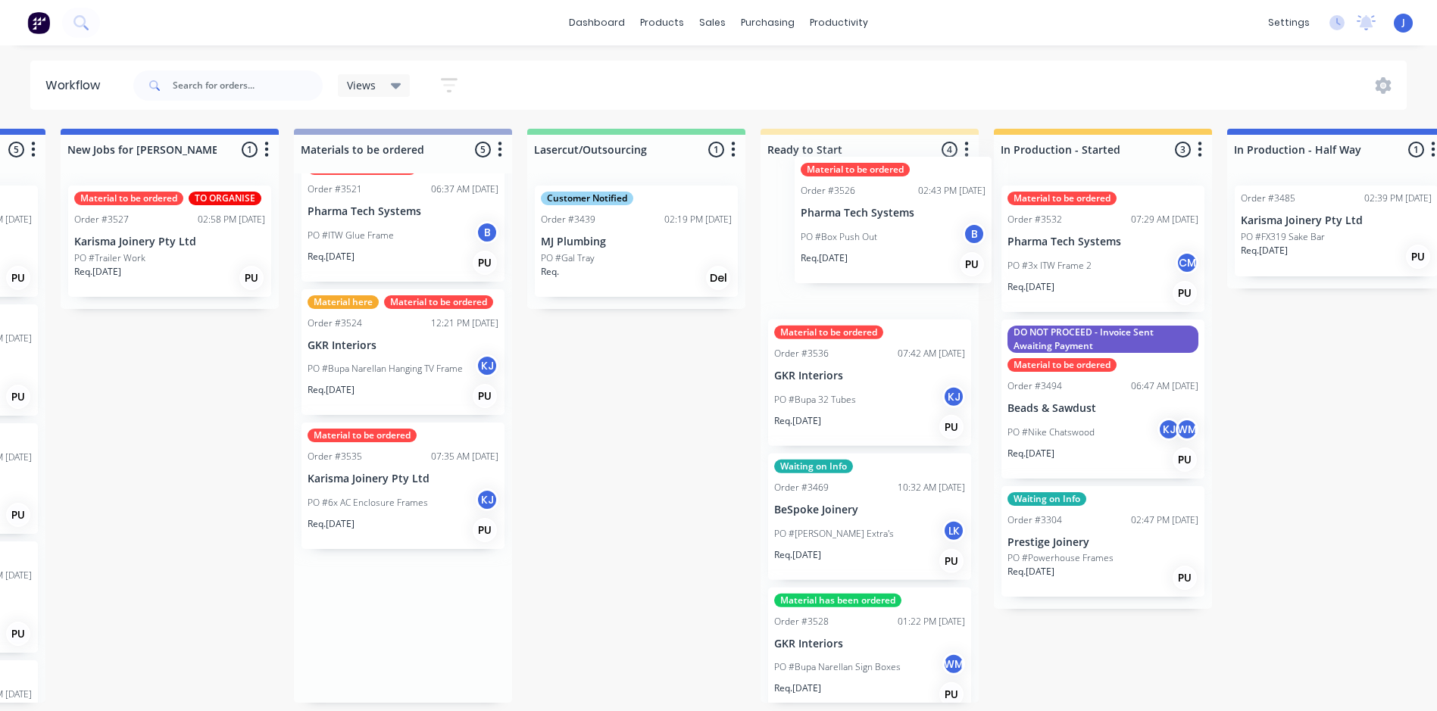
drag, startPoint x: 382, startPoint y: 535, endPoint x: 877, endPoint y: 251, distance: 571.0
click at [877, 251] on div "Submitted 1 Status colour #FFFFFF hex #FFFFFF Save Cancel Summaries Total order…" at bounding box center [1458, 416] width 4283 height 574
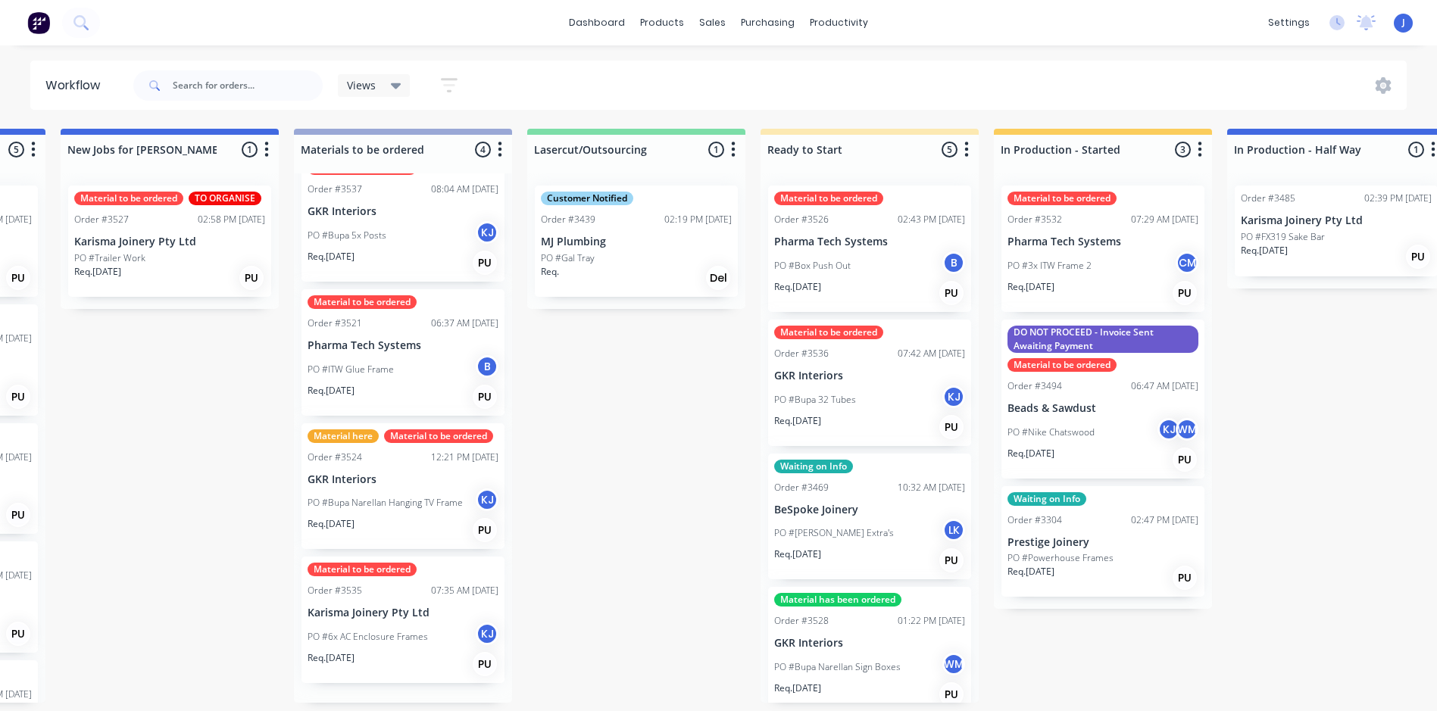
scroll to position [30, 0]
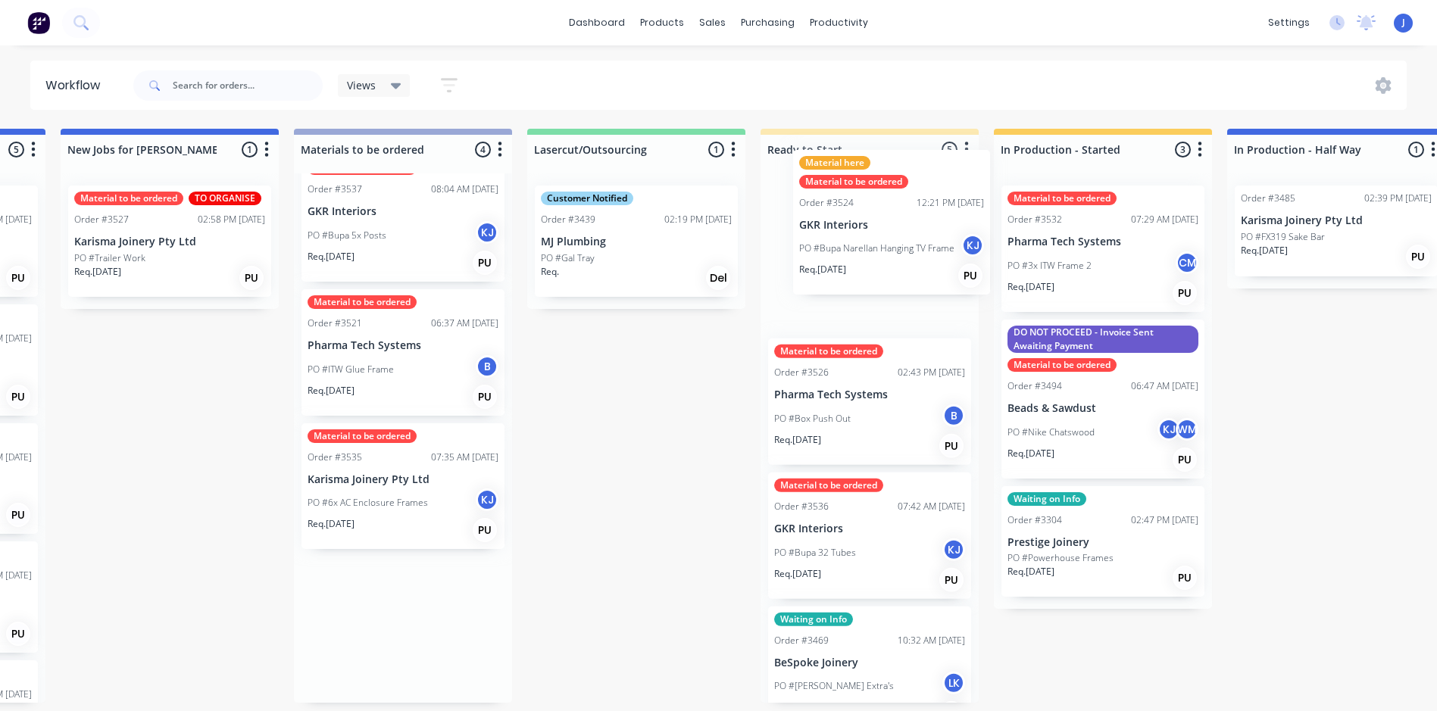
drag, startPoint x: 370, startPoint y: 507, endPoint x: 854, endPoint y: 230, distance: 556.7
click at [855, 230] on div "Submitted 1 Status colour #FFFFFF hex #FFFFFF Save Cancel Summaries Total order…" at bounding box center [1458, 416] width 4283 height 574
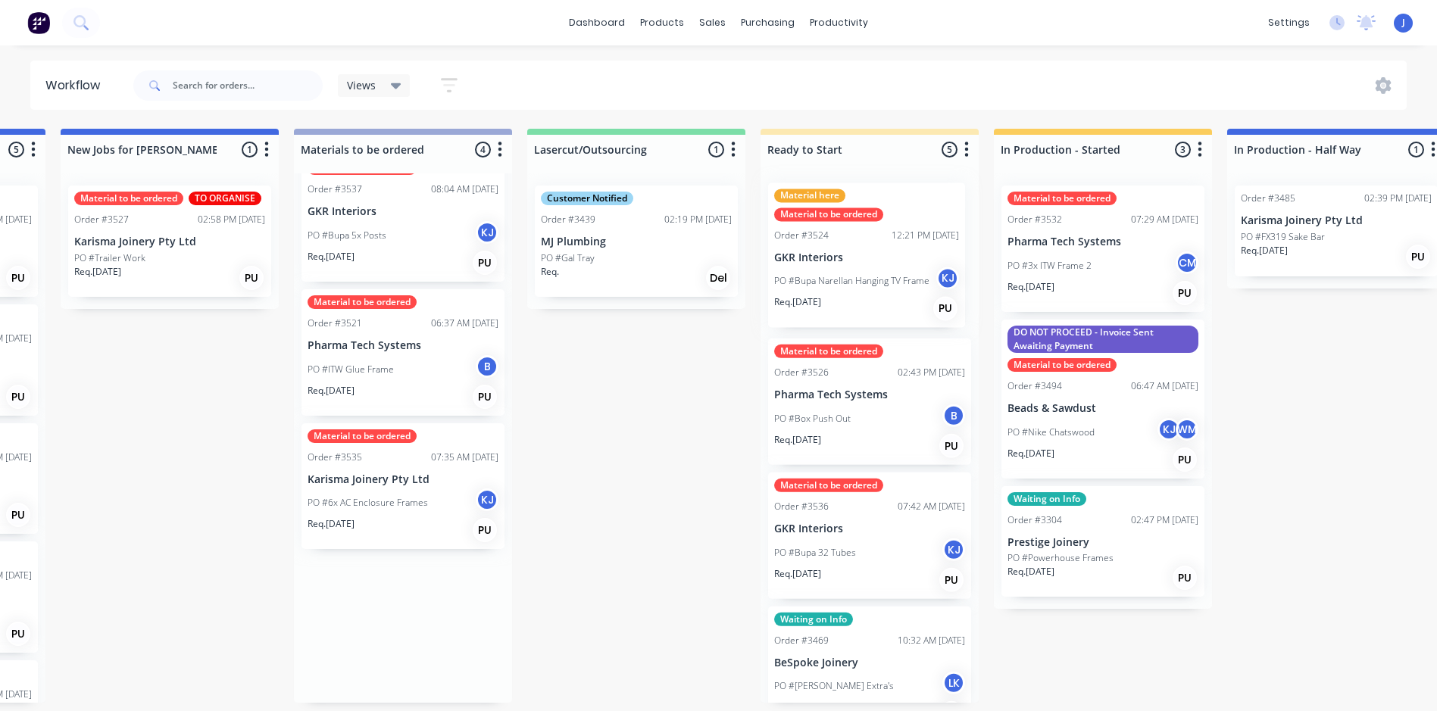
scroll to position [0, 0]
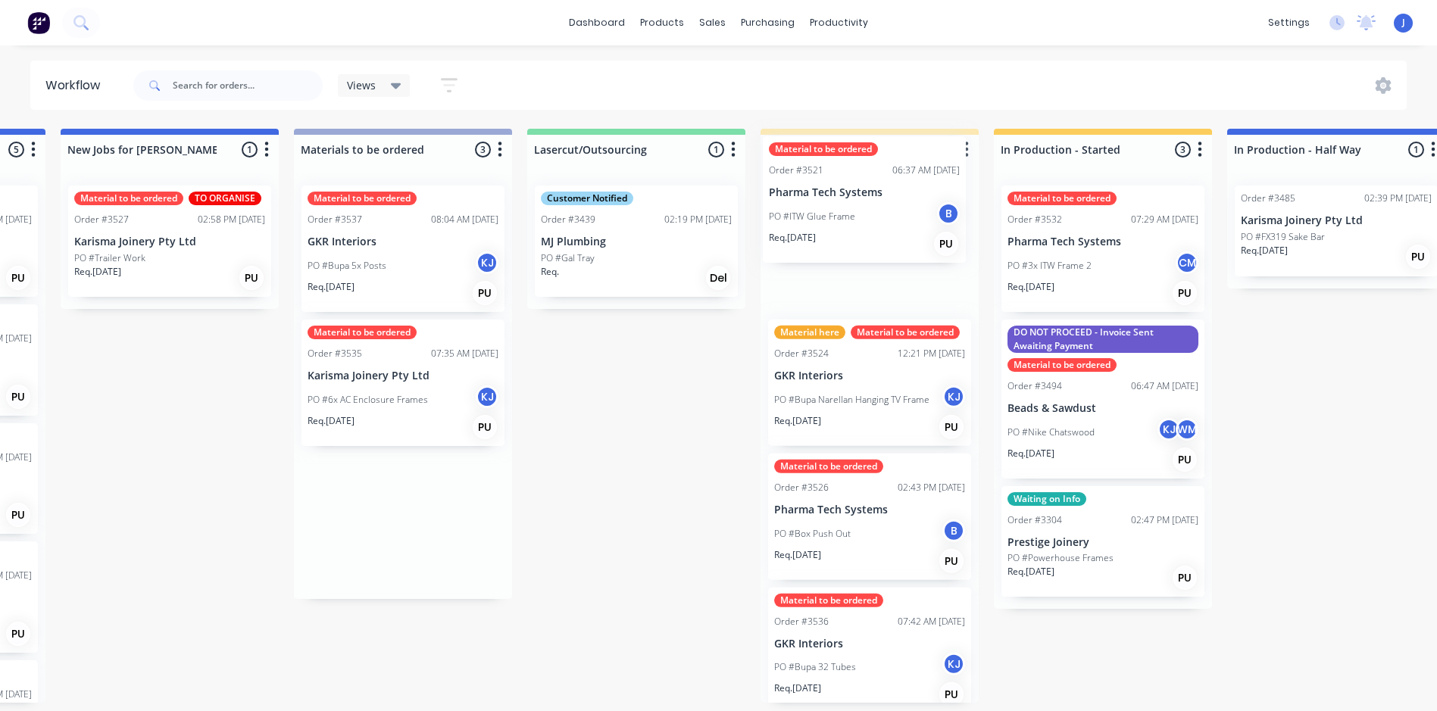
drag, startPoint x: 356, startPoint y: 406, endPoint x: 827, endPoint y: 221, distance: 506.1
click at [827, 221] on div "Submitted 1 Status colour #FFFFFF hex #FFFFFF Save Cancel Summaries Total order…" at bounding box center [1458, 416] width 4283 height 574
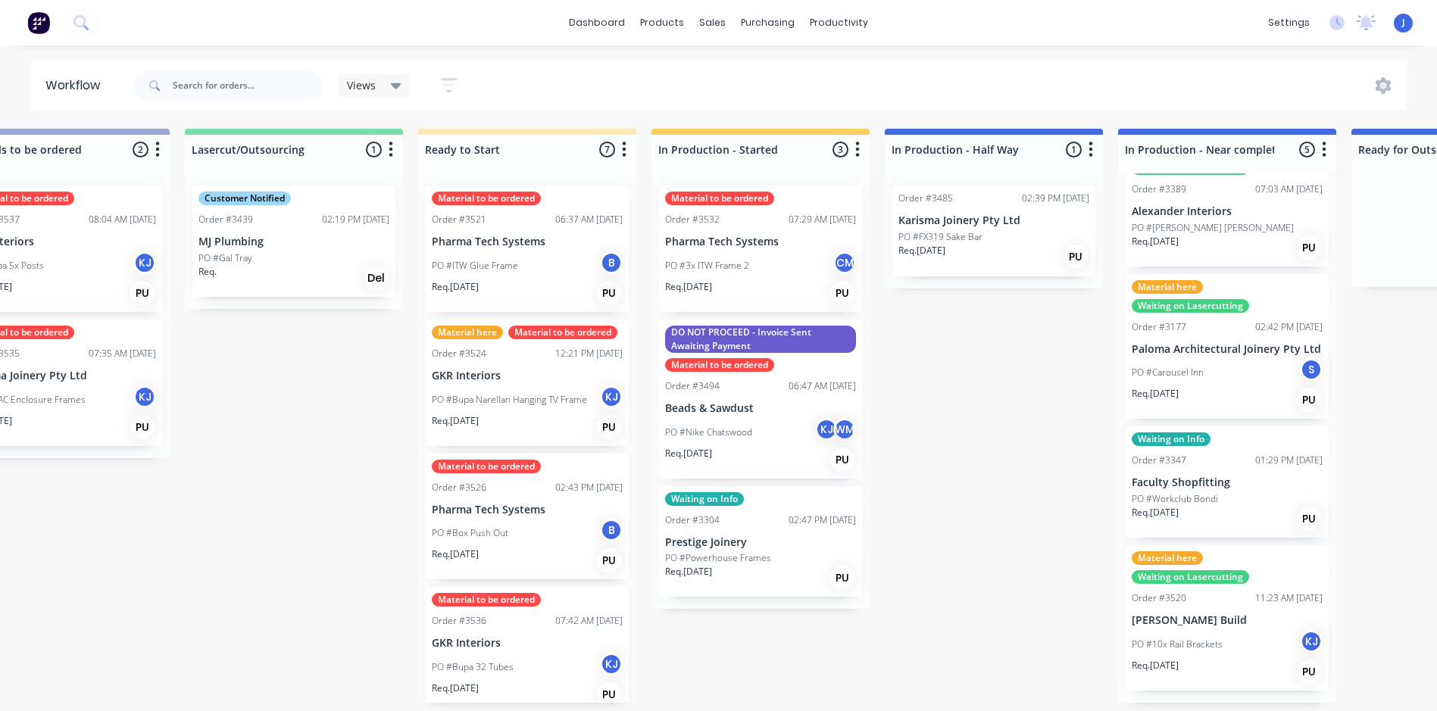
scroll to position [0, 1016]
